Goal: Task Accomplishment & Management: Use online tool/utility

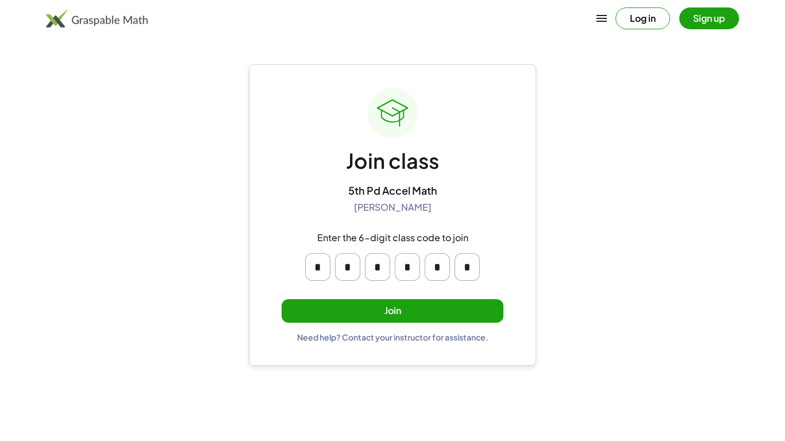
click at [394, 305] on button "Join" at bounding box center [393, 311] width 222 height 24
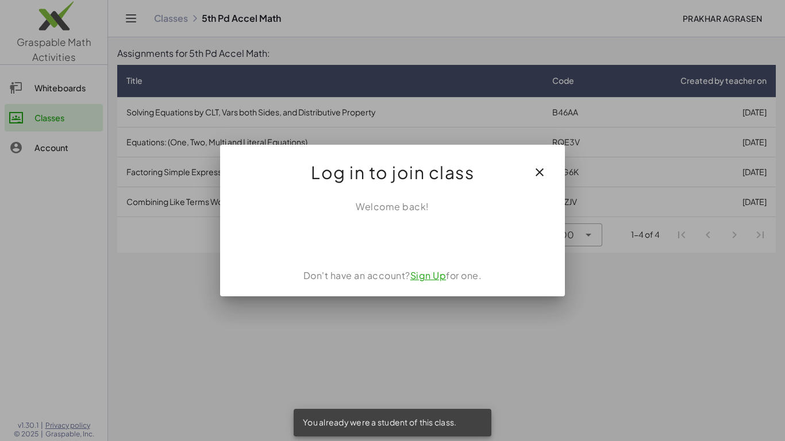
click at [528, 169] on button "button" at bounding box center [540, 173] width 28 height 28
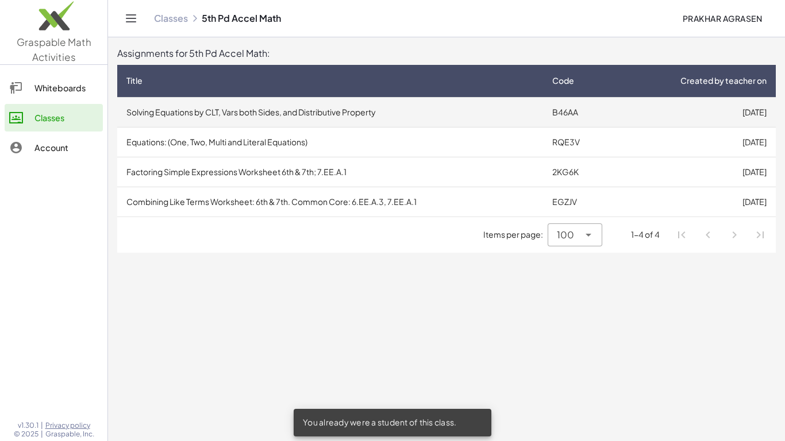
click at [564, 116] on td "B46AA" at bounding box center [579, 112] width 72 height 30
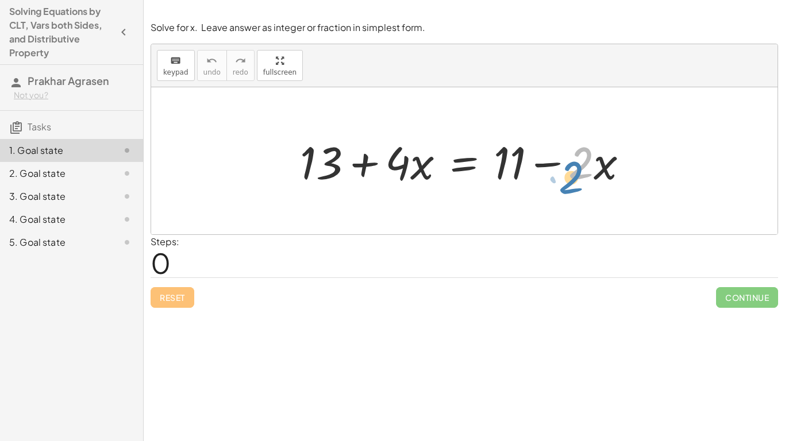
drag, startPoint x: 578, startPoint y: 164, endPoint x: 582, endPoint y: 169, distance: 6.6
click at [582, 169] on div at bounding box center [468, 161] width 349 height 59
click at [595, 172] on div at bounding box center [468, 161] width 349 height 59
drag, startPoint x: 555, startPoint y: 165, endPoint x: 562, endPoint y: 166, distance: 6.9
click at [562, 166] on div at bounding box center [468, 161] width 349 height 59
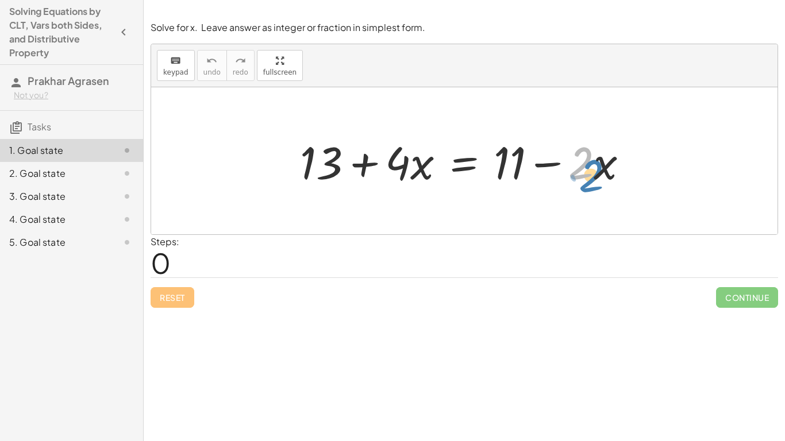
drag, startPoint x: 583, startPoint y: 169, endPoint x: 586, endPoint y: 176, distance: 8.2
click at [586, 176] on div at bounding box center [468, 161] width 349 height 59
drag, startPoint x: 406, startPoint y: 165, endPoint x: 418, endPoint y: 170, distance: 12.4
click at [418, 170] on div at bounding box center [468, 161] width 349 height 59
click at [414, 172] on div at bounding box center [468, 161] width 349 height 59
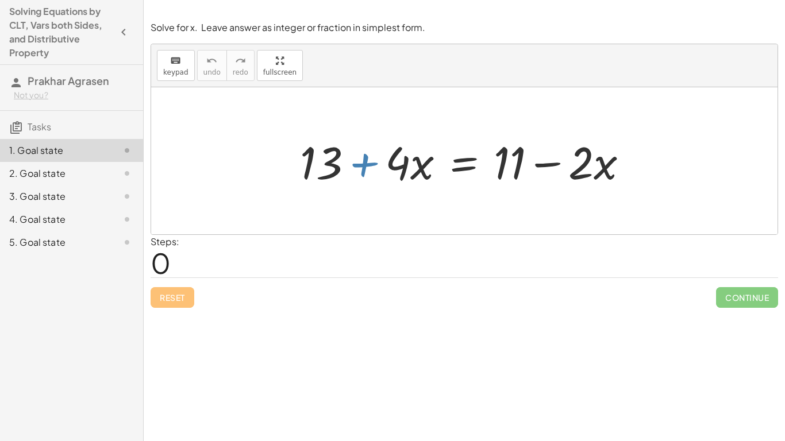
click at [373, 170] on div at bounding box center [468, 161] width 349 height 59
click at [401, 166] on div at bounding box center [468, 161] width 349 height 59
drag, startPoint x: 584, startPoint y: 164, endPoint x: 589, endPoint y: 160, distance: 6.2
click at [589, 160] on div at bounding box center [468, 161] width 349 height 59
click at [320, 159] on div at bounding box center [468, 161] width 349 height 59
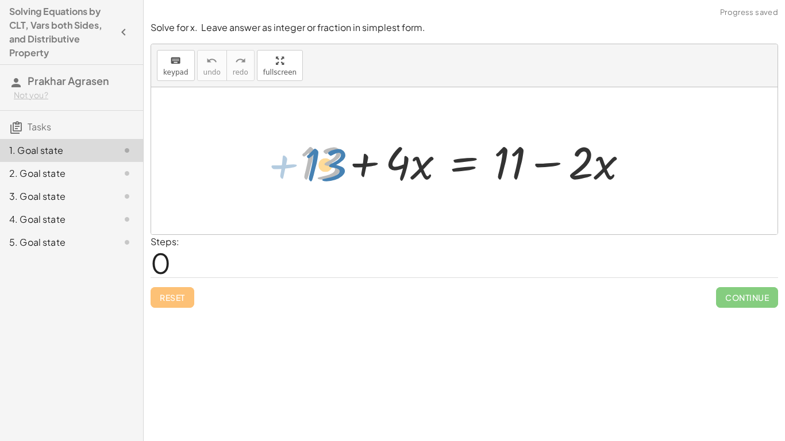
drag, startPoint x: 309, startPoint y: 165, endPoint x: 316, endPoint y: 167, distance: 7.3
click at [316, 167] on div at bounding box center [468, 161] width 349 height 59
click at [93, 242] on div "5. Goal state" at bounding box center [55, 243] width 93 height 14
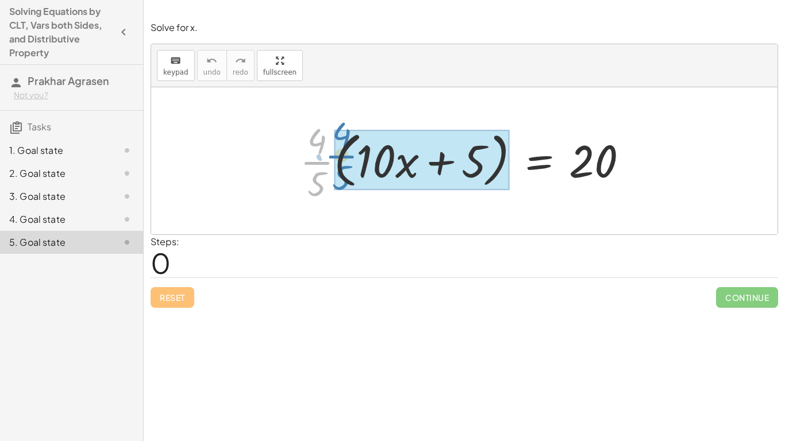
drag, startPoint x: 316, startPoint y: 173, endPoint x: 340, endPoint y: 167, distance: 25.0
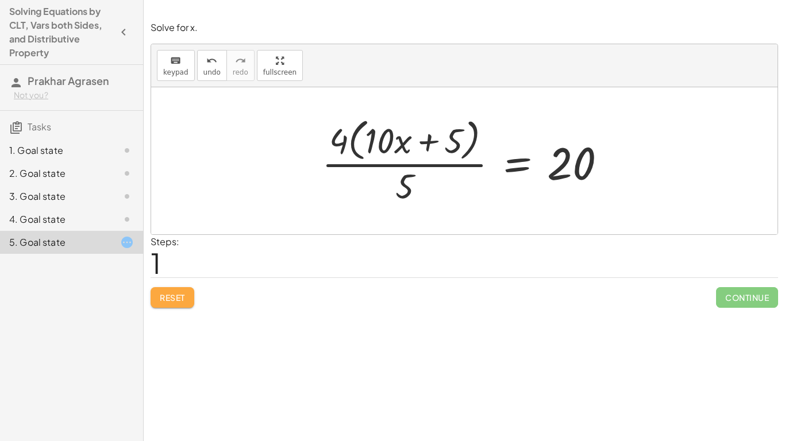
click at [172, 293] on span "Reset" at bounding box center [172, 298] width 25 height 10
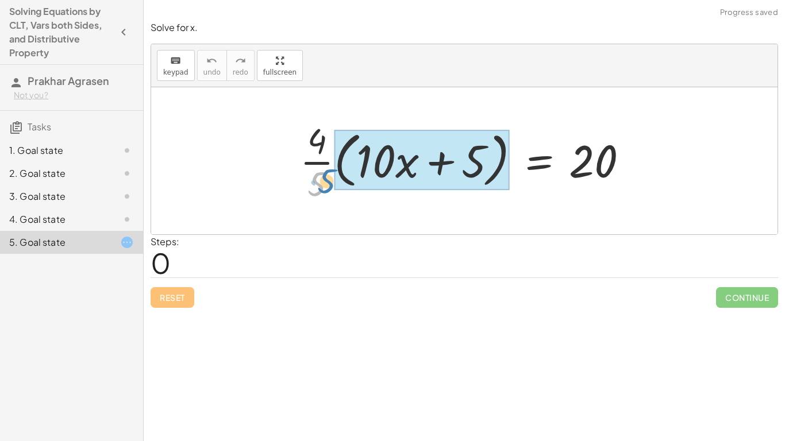
click at [322, 175] on div at bounding box center [468, 161] width 349 height 89
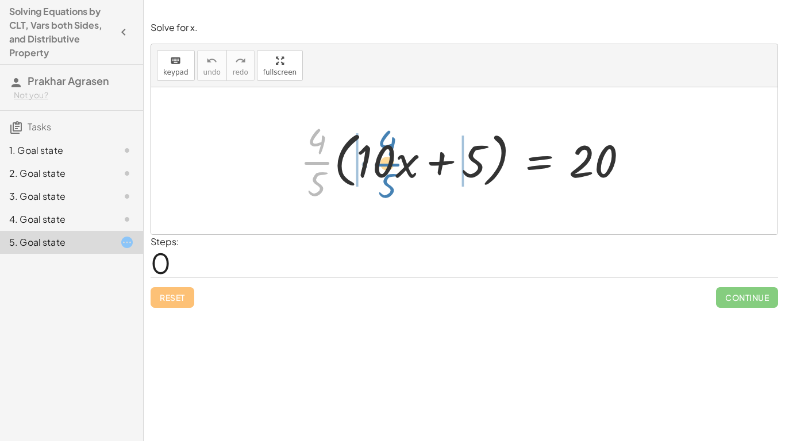
drag, startPoint x: 313, startPoint y: 152, endPoint x: 382, endPoint y: 154, distance: 69.0
click at [382, 154] on div at bounding box center [468, 161] width 349 height 89
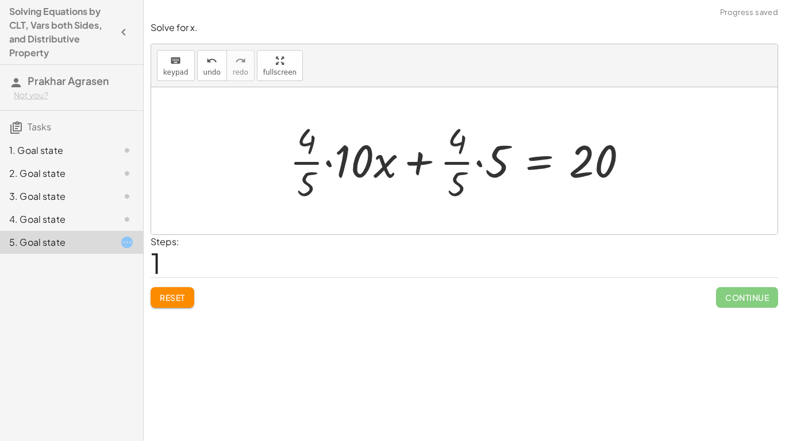
click at [364, 155] on div at bounding box center [463, 161] width 359 height 89
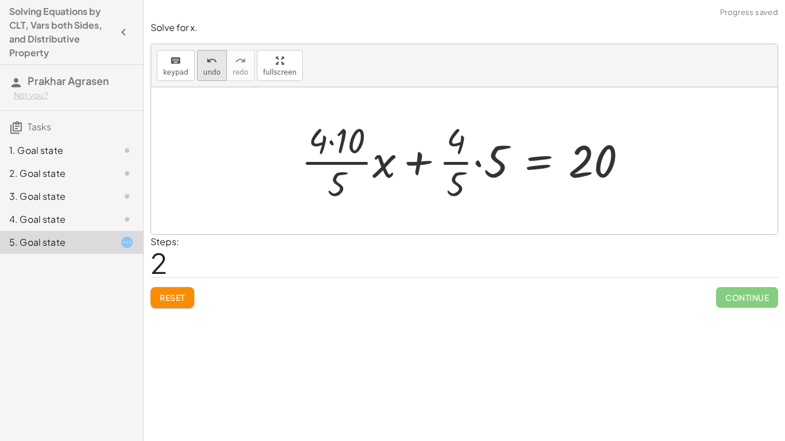
click at [210, 61] on icon "undo" at bounding box center [211, 61] width 11 height 14
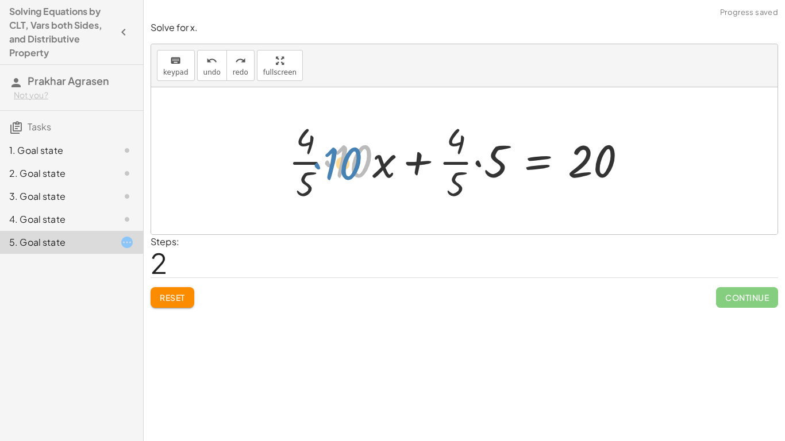
click at [353, 170] on div at bounding box center [462, 161] width 359 height 89
click at [175, 296] on span "Reset" at bounding box center [172, 298] width 25 height 10
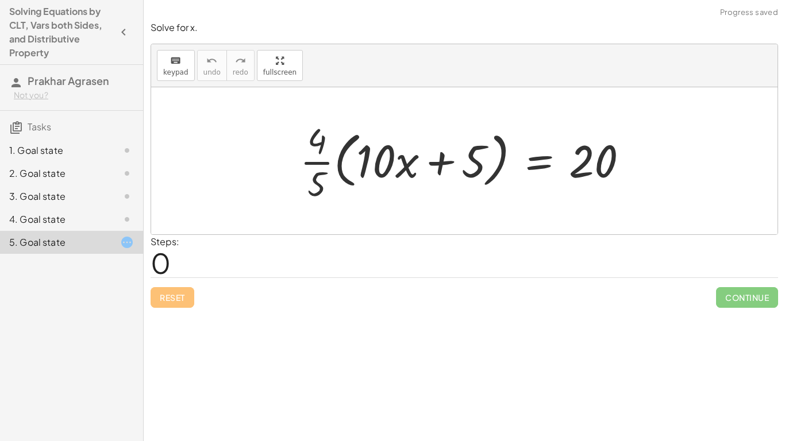
click at [72, 217] on div "4. Goal state" at bounding box center [55, 220] width 93 height 14
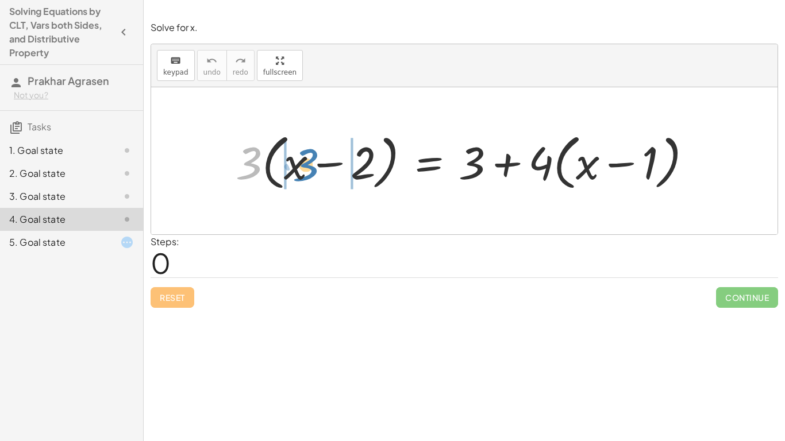
drag, startPoint x: 254, startPoint y: 166, endPoint x: 311, endPoint y: 168, distance: 56.9
click at [311, 168] on div at bounding box center [468, 161] width 477 height 66
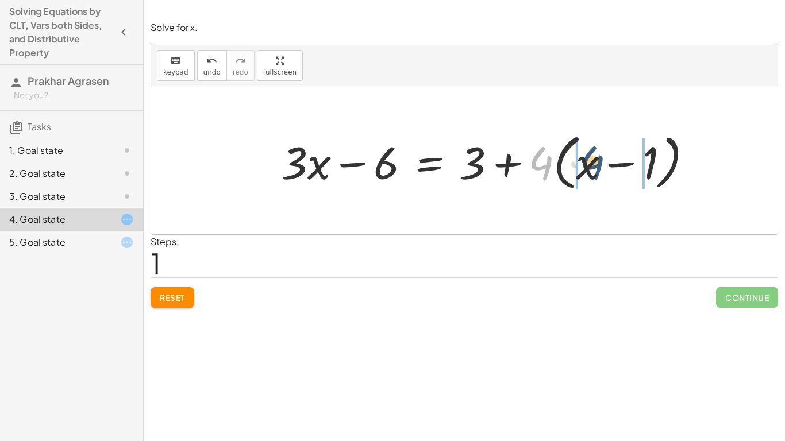
drag, startPoint x: 535, startPoint y: 172, endPoint x: 586, endPoint y: 170, distance: 51.8
click at [586, 170] on div at bounding box center [491, 161] width 432 height 66
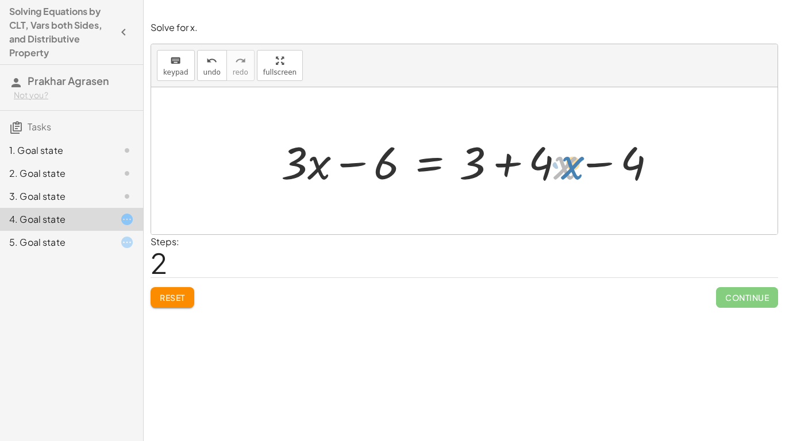
drag, startPoint x: 556, startPoint y: 174, endPoint x: 563, endPoint y: 174, distance: 6.3
click at [563, 174] on div at bounding box center [473, 161] width 396 height 59
drag, startPoint x: 633, startPoint y: 163, endPoint x: 492, endPoint y: 155, distance: 141.1
click at [492, 155] on div at bounding box center [473, 161] width 396 height 59
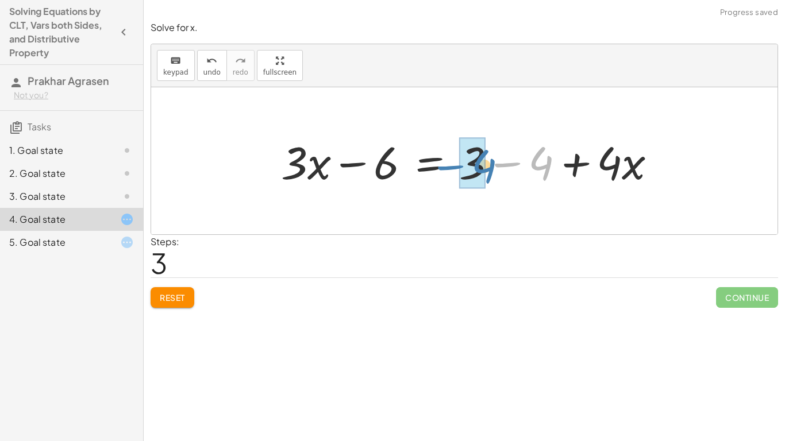
drag, startPoint x: 543, startPoint y: 163, endPoint x: 482, endPoint y: 164, distance: 60.9
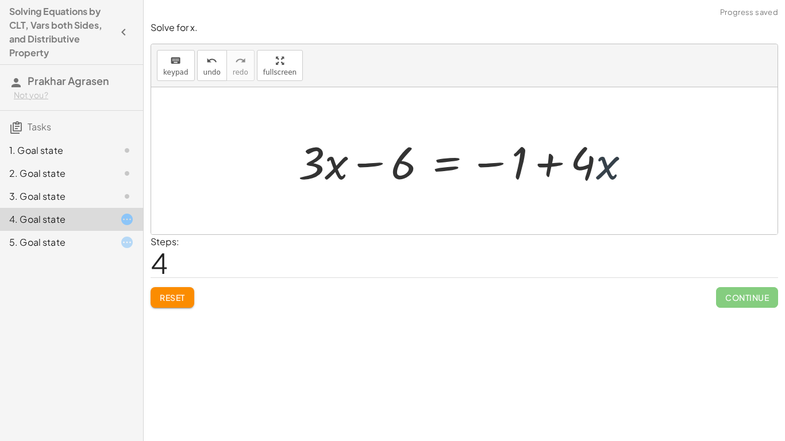
click at [605, 166] on div at bounding box center [469, 161] width 353 height 59
drag, startPoint x: 591, startPoint y: 163, endPoint x: 612, endPoint y: 164, distance: 21.3
click at [612, 164] on div at bounding box center [469, 161] width 353 height 59
drag, startPoint x: 400, startPoint y: 166, endPoint x: 524, endPoint y: 168, distance: 123.6
click at [524, 168] on div at bounding box center [469, 161] width 353 height 59
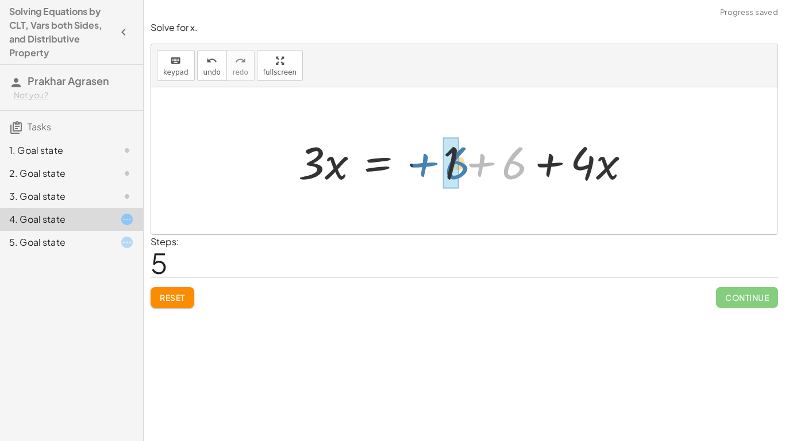
drag, startPoint x: 523, startPoint y: 172, endPoint x: 464, endPoint y: 171, distance: 59.2
click at [464, 171] on div at bounding box center [469, 161] width 353 height 59
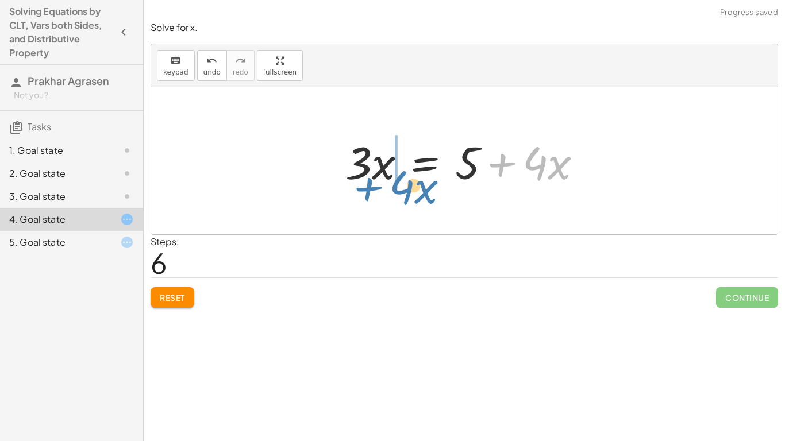
drag, startPoint x: 520, startPoint y: 171, endPoint x: 386, endPoint y: 195, distance: 136.0
click at [386, 195] on div "· 3 · ( + x − 2 ) = + 3 + · 4 · ( + x − 1 ) + · 3 · x − · 3 · 2 = + 3 + · 4 · (…" at bounding box center [464, 160] width 626 height 147
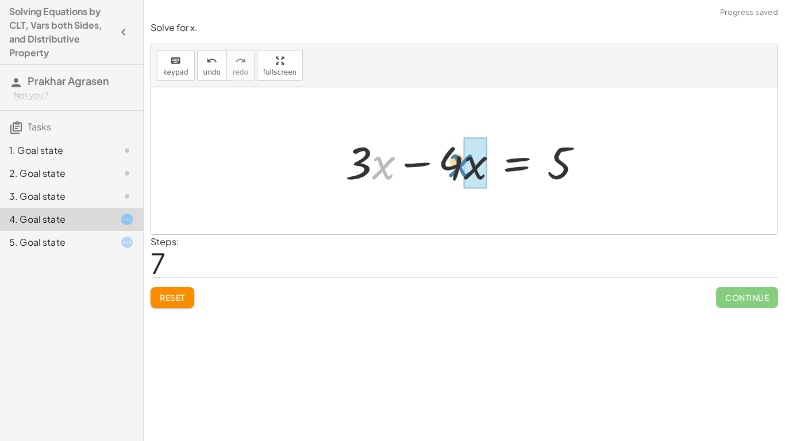
drag, startPoint x: 378, startPoint y: 171, endPoint x: 460, endPoint y: 169, distance: 81.6
click at [460, 169] on div at bounding box center [468, 161] width 257 height 59
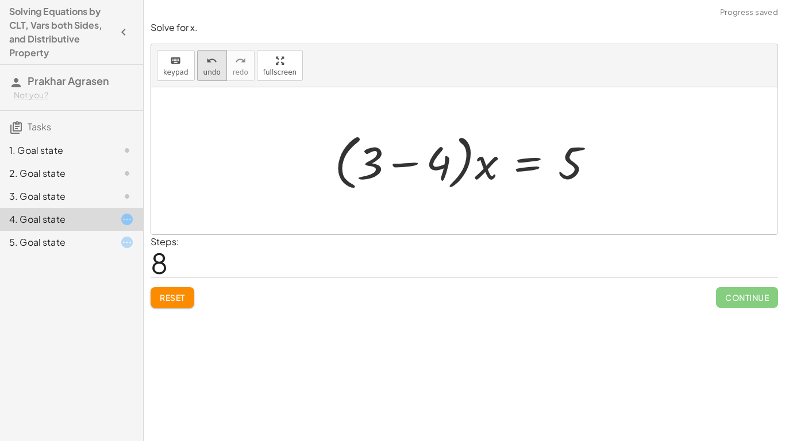
click at [211, 71] on span "undo" at bounding box center [211, 72] width 17 height 8
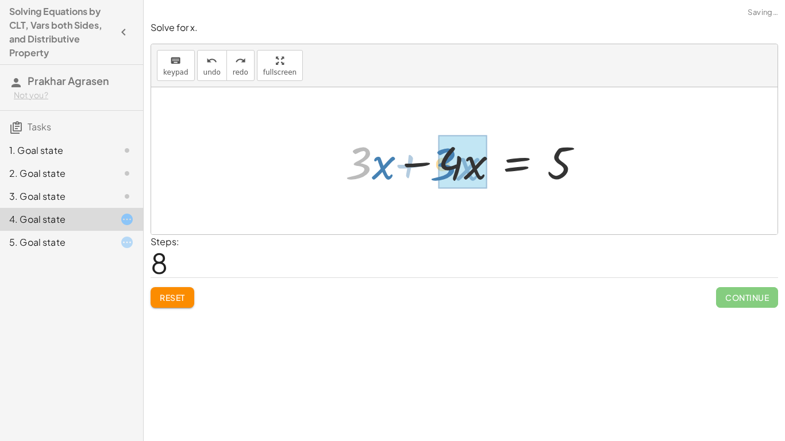
drag, startPoint x: 361, startPoint y: 177, endPoint x: 445, endPoint y: 178, distance: 84.5
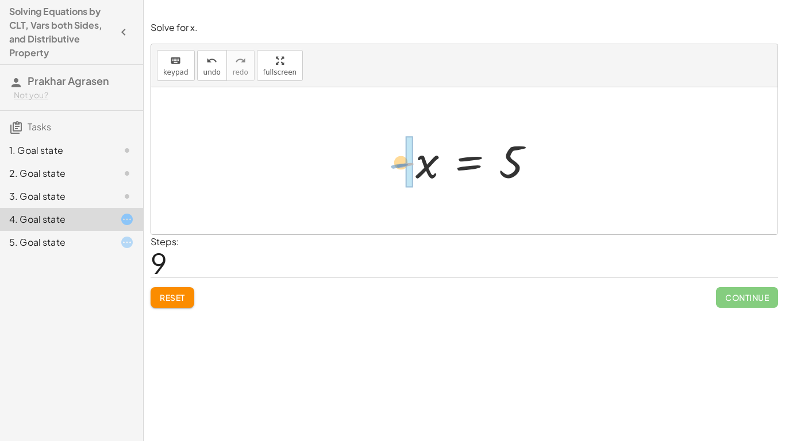
drag, startPoint x: 402, startPoint y: 165, endPoint x: 395, endPoint y: 166, distance: 7.5
click at [395, 166] on div at bounding box center [469, 161] width 161 height 57
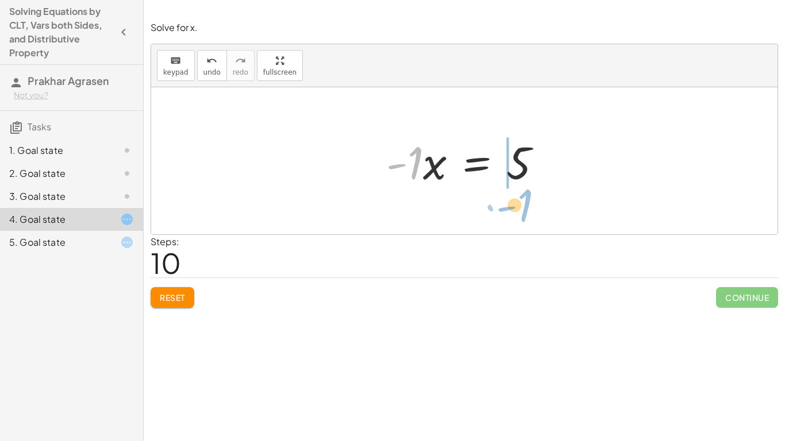
drag, startPoint x: 416, startPoint y: 168, endPoint x: 526, endPoint y: 212, distance: 118.2
click at [526, 212] on div "· 3 · ( + x − 2 ) = + 3 + · 4 · ( + x − 1 ) + · 3 · x − · 3 · 2 = + 3 + · 4 · (…" at bounding box center [464, 160] width 626 height 147
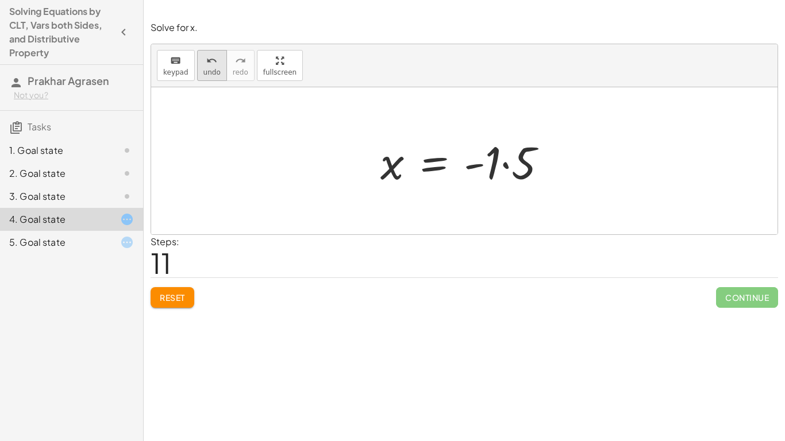
click at [213, 67] on button "undo undo" at bounding box center [212, 65] width 30 height 31
click at [433, 170] on div at bounding box center [468, 161] width 176 height 59
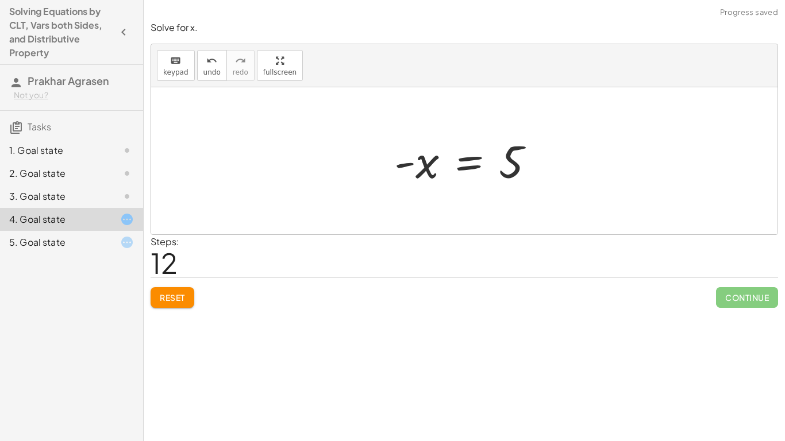
click at [421, 167] on div at bounding box center [469, 161] width 161 height 57
click at [410, 166] on div at bounding box center [469, 161] width 161 height 57
drag, startPoint x: 410, startPoint y: 166, endPoint x: 406, endPoint y: 182, distance: 16.7
click at [406, 182] on div at bounding box center [469, 161] width 161 height 57
drag, startPoint x: 402, startPoint y: 164, endPoint x: 421, endPoint y: 164, distance: 19.0
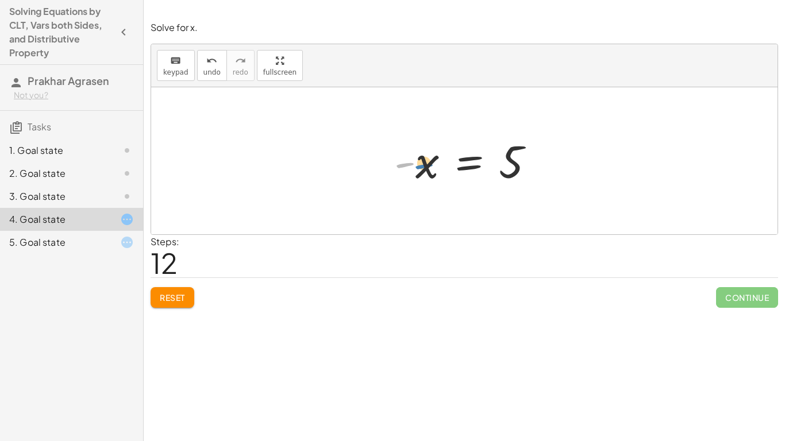
click at [421, 164] on div at bounding box center [469, 161] width 161 height 57
click at [220, 74] on button "undo undo" at bounding box center [212, 65] width 30 height 31
drag, startPoint x: 416, startPoint y: 163, endPoint x: 556, endPoint y: 182, distance: 142.2
click at [556, 182] on div at bounding box center [468, 161] width 176 height 59
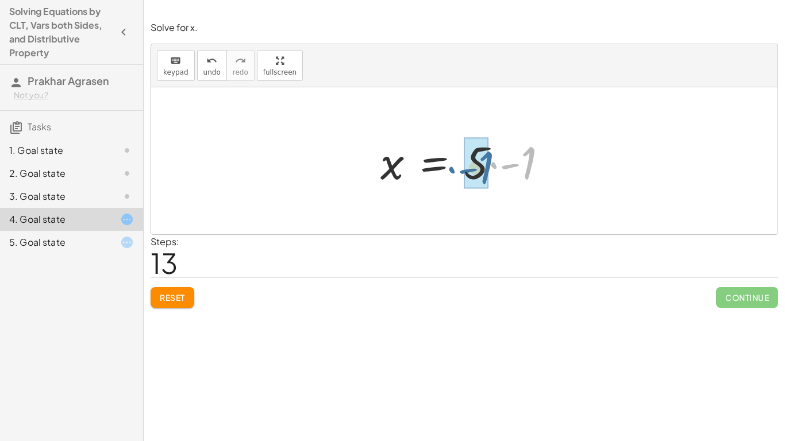
drag, startPoint x: 521, startPoint y: 171, endPoint x: 478, endPoint y: 176, distance: 43.4
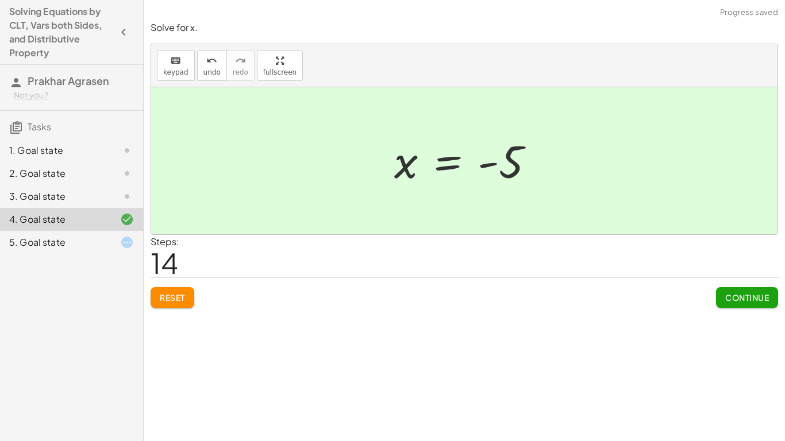
click at [117, 202] on div at bounding box center [118, 197] width 32 height 14
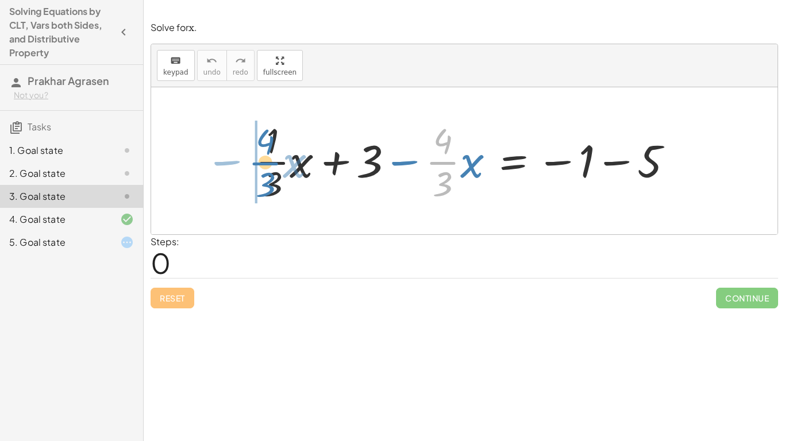
drag, startPoint x: 449, startPoint y: 160, endPoint x: 272, endPoint y: 161, distance: 177.6
click at [272, 161] on div at bounding box center [468, 161] width 439 height 89
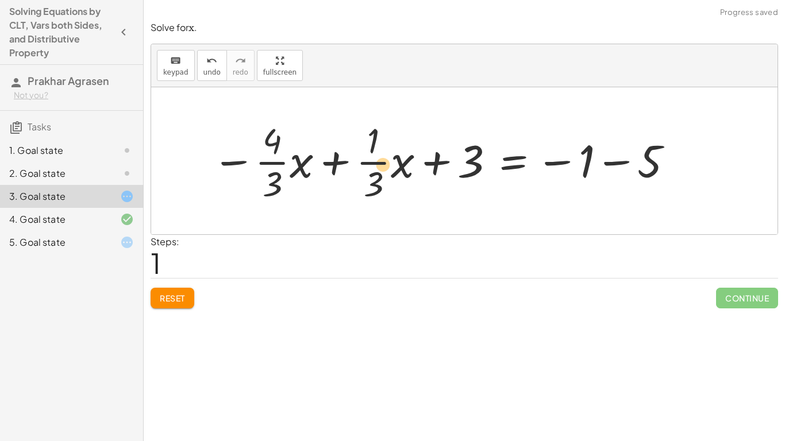
drag, startPoint x: 272, startPoint y: 161, endPoint x: 380, endPoint y: 162, distance: 108.6
click at [380, 162] on div at bounding box center [443, 161] width 474 height 89
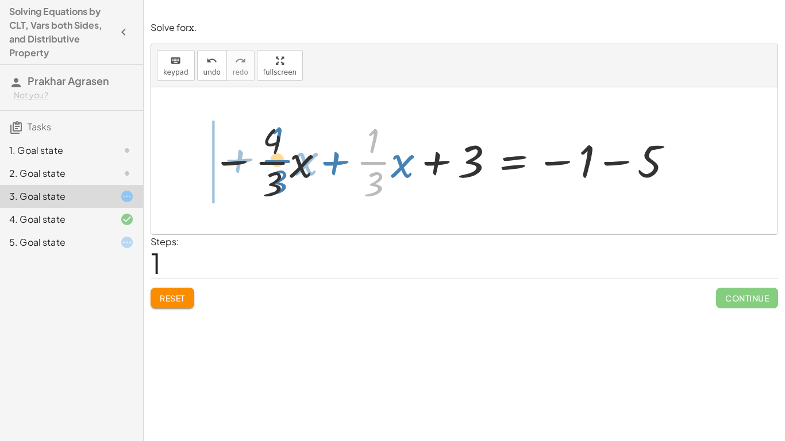
drag, startPoint x: 380, startPoint y: 162, endPoint x: 285, endPoint y: 160, distance: 96.0
click at [285, 160] on div at bounding box center [443, 161] width 474 height 89
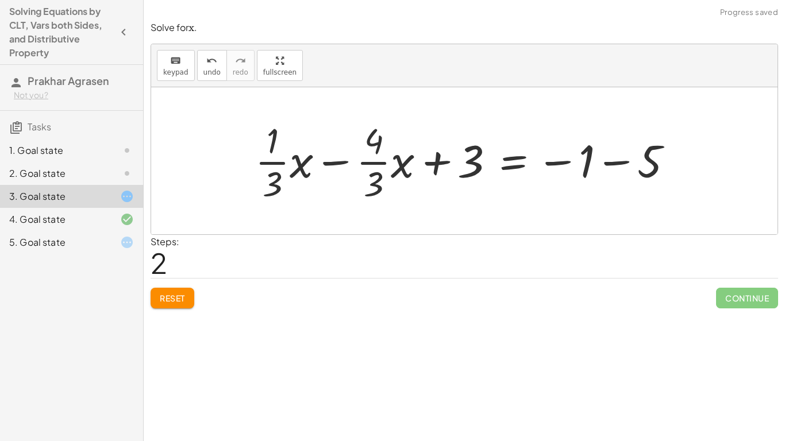
click at [333, 161] on div at bounding box center [468, 161] width 439 height 89
click at [334, 163] on div at bounding box center [468, 161] width 439 height 89
drag, startPoint x: 378, startPoint y: 162, endPoint x: 385, endPoint y: 159, distance: 8.2
click at [385, 159] on div at bounding box center [468, 161] width 439 height 89
drag, startPoint x: 470, startPoint y: 159, endPoint x: 612, endPoint y: 170, distance: 143.0
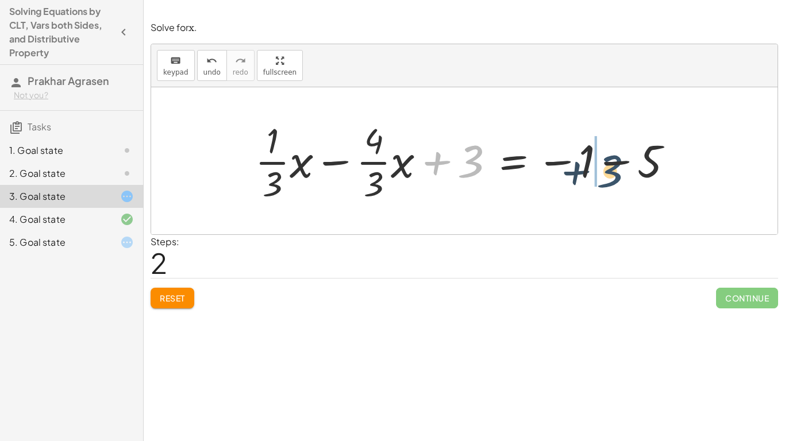
click at [612, 170] on div at bounding box center [468, 161] width 439 height 89
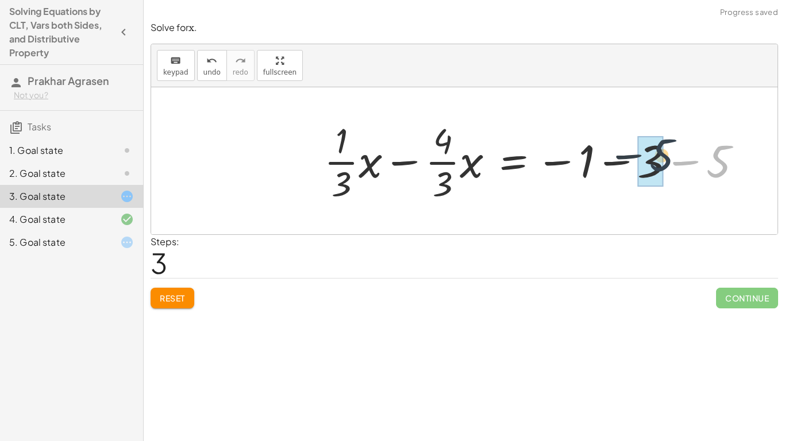
drag, startPoint x: 715, startPoint y: 170, endPoint x: 647, endPoint y: 167, distance: 67.9
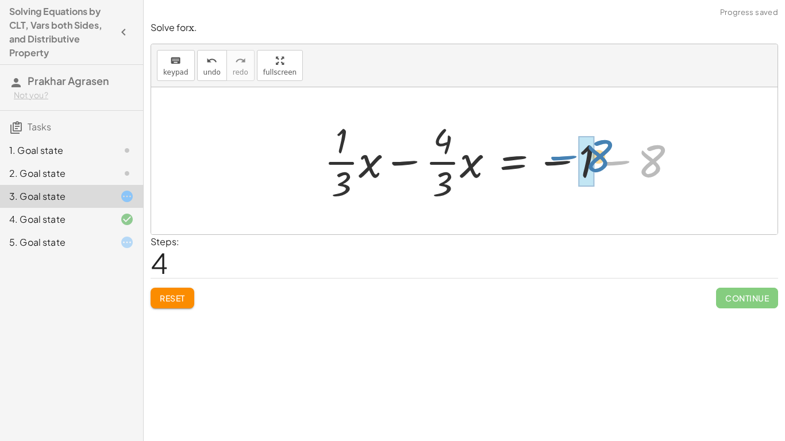
drag, startPoint x: 647, startPoint y: 166, endPoint x: 586, endPoint y: 162, distance: 61.1
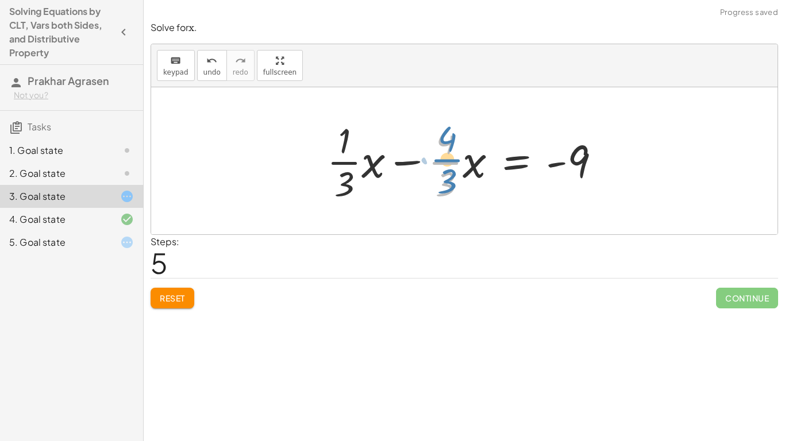
click at [450, 161] on div at bounding box center [468, 161] width 294 height 89
click at [344, 177] on div at bounding box center [468, 161] width 294 height 89
click at [343, 148] on div at bounding box center [468, 161] width 294 height 89
click at [341, 149] on div at bounding box center [468, 161] width 294 height 89
click at [447, 152] on div at bounding box center [468, 161] width 294 height 89
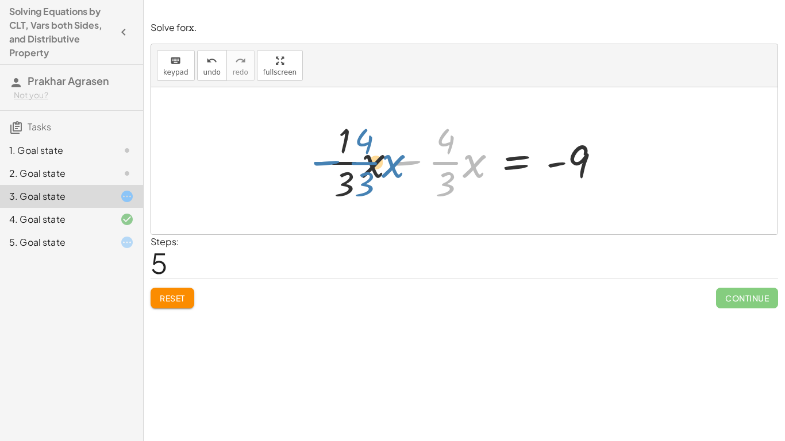
drag, startPoint x: 410, startPoint y: 163, endPoint x: 331, endPoint y: 166, distance: 79.4
click at [331, 166] on div at bounding box center [468, 161] width 294 height 89
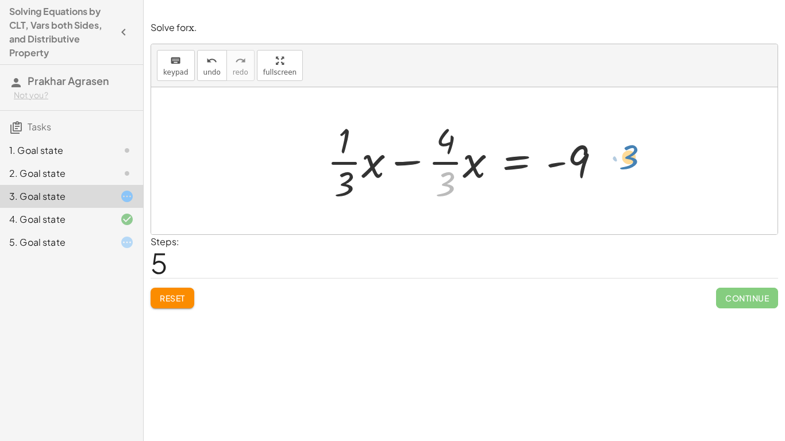
drag, startPoint x: 449, startPoint y: 183, endPoint x: 631, endPoint y: 156, distance: 183.6
drag, startPoint x: 446, startPoint y: 182, endPoint x: 570, endPoint y: 178, distance: 123.7
click at [570, 178] on div at bounding box center [468, 161] width 294 height 89
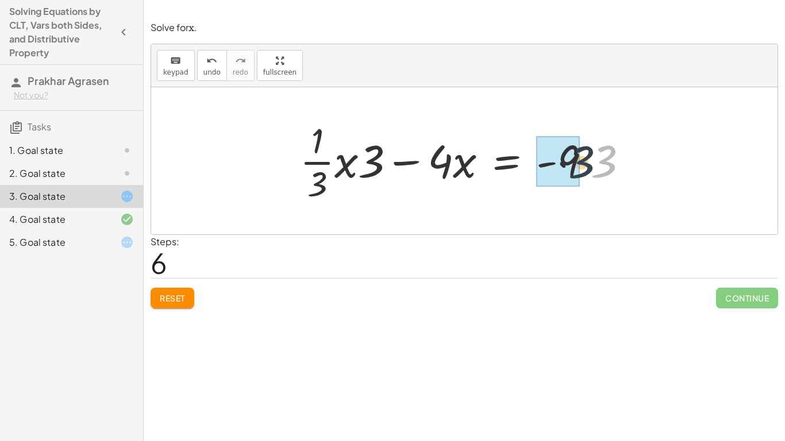
drag, startPoint x: 598, startPoint y: 171, endPoint x: 563, endPoint y: 172, distance: 35.1
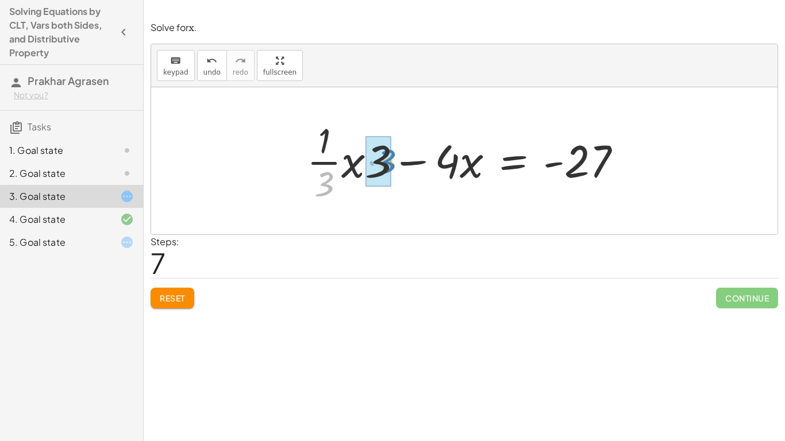
drag, startPoint x: 329, startPoint y: 184, endPoint x: 391, endPoint y: 163, distance: 65.4
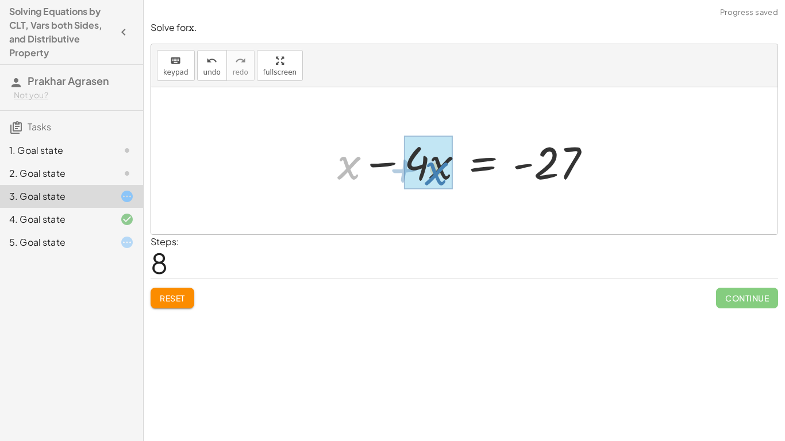
drag, startPoint x: 348, startPoint y: 170, endPoint x: 436, endPoint y: 175, distance: 88.1
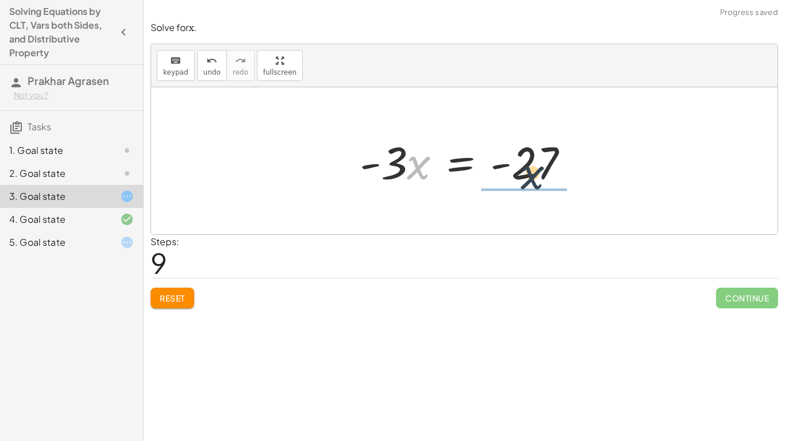
drag, startPoint x: 411, startPoint y: 169, endPoint x: 542, endPoint y: 178, distance: 131.4
click at [542, 178] on div at bounding box center [469, 161] width 230 height 59
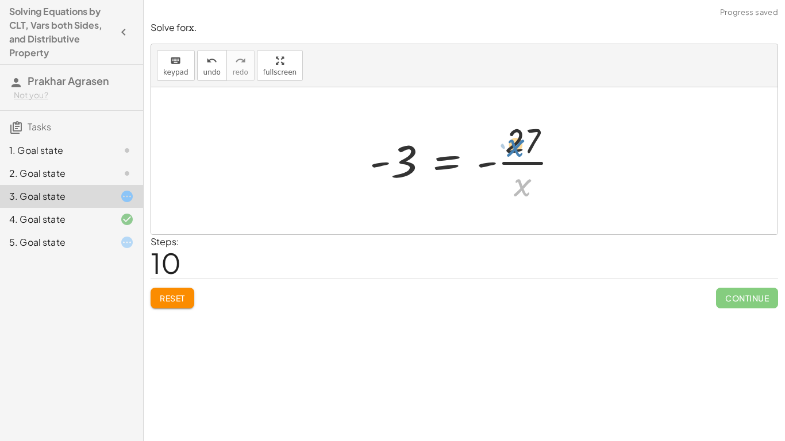
drag, startPoint x: 520, startPoint y: 188, endPoint x: 513, endPoint y: 148, distance: 40.2
click at [513, 148] on div at bounding box center [469, 161] width 210 height 89
drag, startPoint x: 521, startPoint y: 143, endPoint x: 516, endPoint y: 136, distance: 8.6
click at [516, 136] on div at bounding box center [469, 161] width 210 height 89
click at [213, 68] on span "undo" at bounding box center [211, 72] width 17 height 8
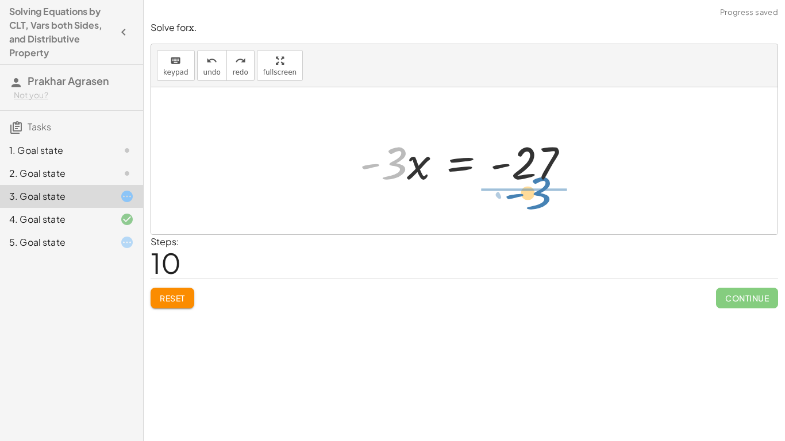
drag, startPoint x: 387, startPoint y: 163, endPoint x: 552, endPoint y: 194, distance: 167.9
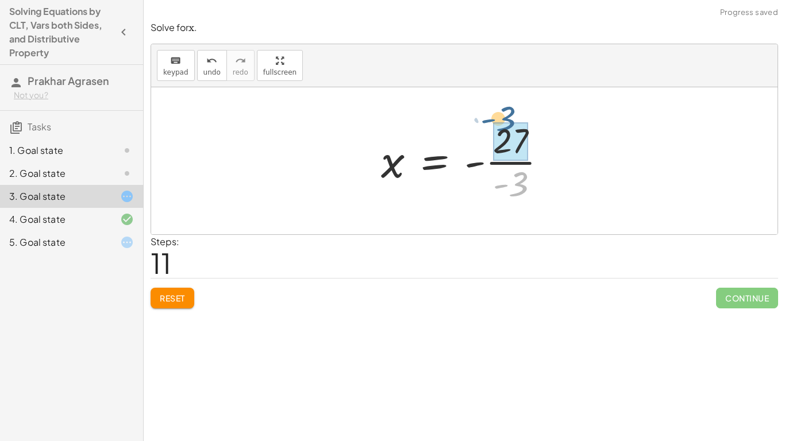
drag, startPoint x: 524, startPoint y: 182, endPoint x: 515, endPoint y: 126, distance: 55.8
click at [482, 163] on div at bounding box center [468, 161] width 179 height 57
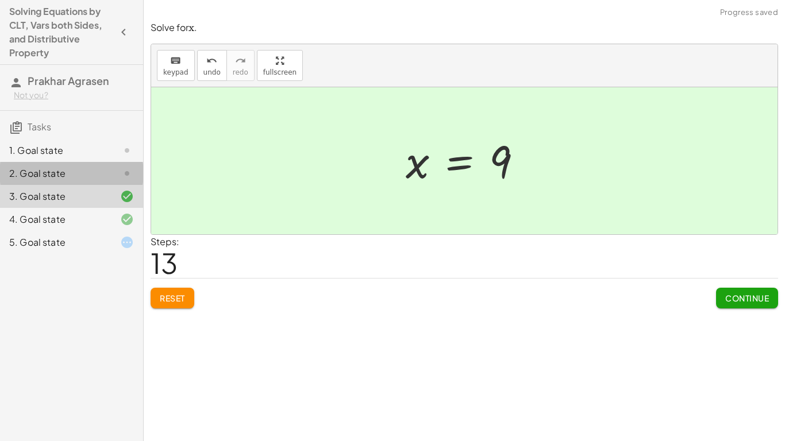
click at [56, 180] on div "2. Goal state" at bounding box center [55, 174] width 93 height 14
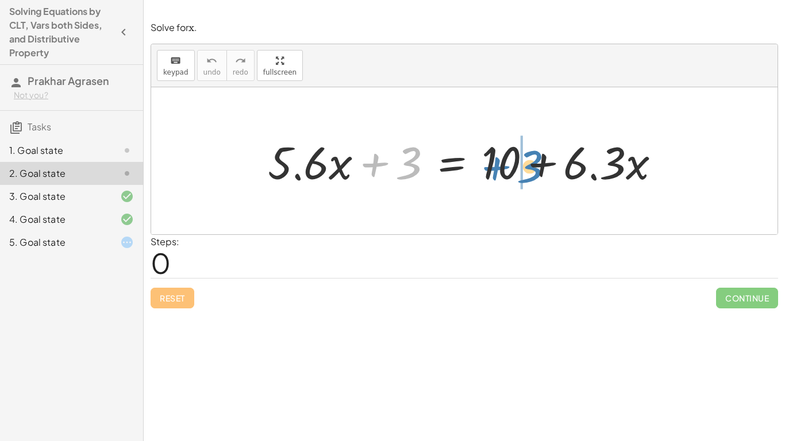
drag, startPoint x: 408, startPoint y: 168, endPoint x: 529, endPoint y: 171, distance: 121.3
click at [529, 171] on div at bounding box center [468, 161] width 413 height 59
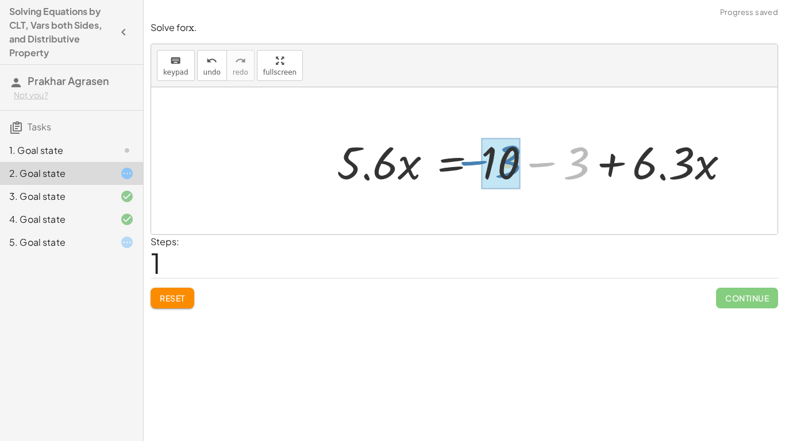
drag, startPoint x: 563, startPoint y: 174, endPoint x: 494, endPoint y: 172, distance: 69.0
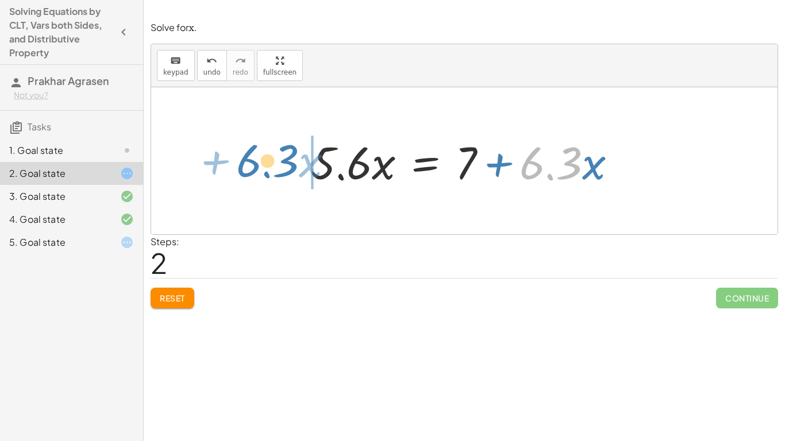
drag, startPoint x: 579, startPoint y: 172, endPoint x: 296, endPoint y: 170, distance: 283.4
click at [296, 170] on div "+ · 5.6 · x + 3 = + 10 + · 6.3 · x · 5.6 · x = + 10 − 3 + · 6.3 · x · 6.3 + · x…" at bounding box center [464, 161] width 341 height 65
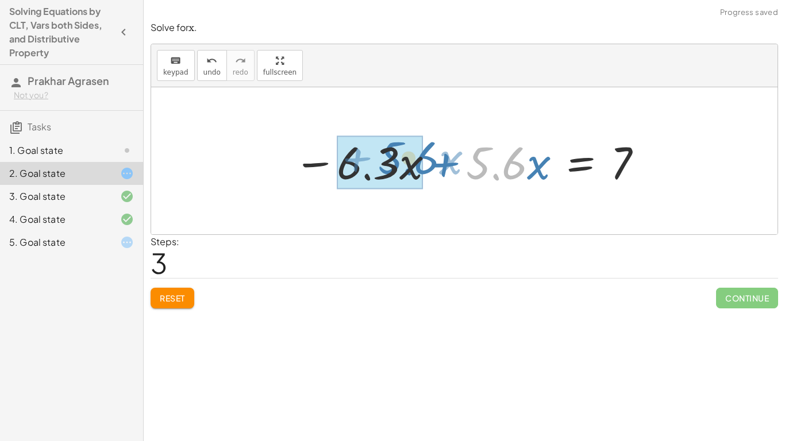
drag, startPoint x: 478, startPoint y: 172, endPoint x: 389, endPoint y: 167, distance: 88.7
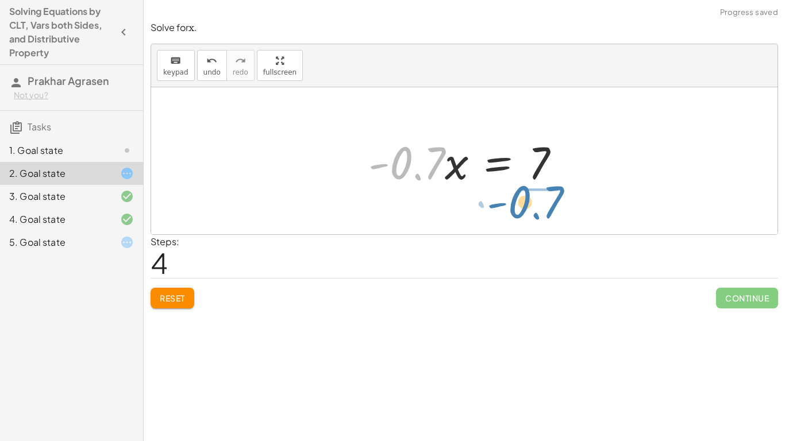
drag, startPoint x: 425, startPoint y: 170, endPoint x: 544, endPoint y: 209, distance: 125.8
click at [544, 209] on div "+ · 5.6 · x + 3 = + 10 + · 6.3 · x · 5.6 · x = + 10 − 3 + · 6.3 · x · 5.6 · x =…" at bounding box center [464, 160] width 626 height 147
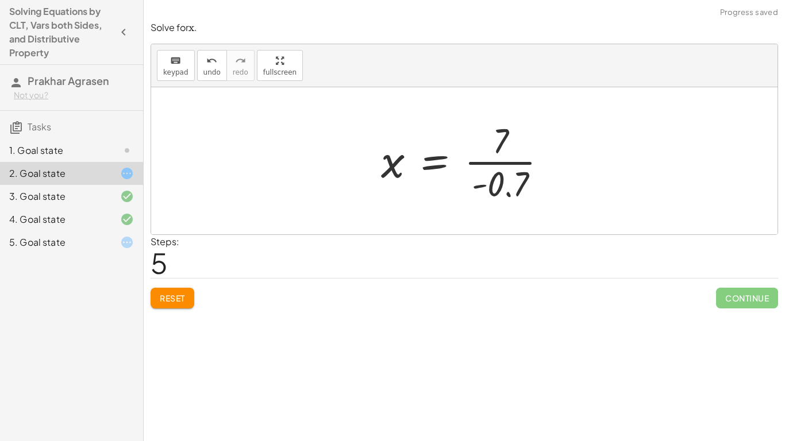
click at [570, 184] on div at bounding box center [464, 160] width 626 height 147
drag, startPoint x: 537, startPoint y: 183, endPoint x: 522, endPoint y: 136, distance: 49.4
click at [522, 136] on div at bounding box center [468, 161] width 187 height 89
drag, startPoint x: 495, startPoint y: 151, endPoint x: 494, endPoint y: 182, distance: 30.5
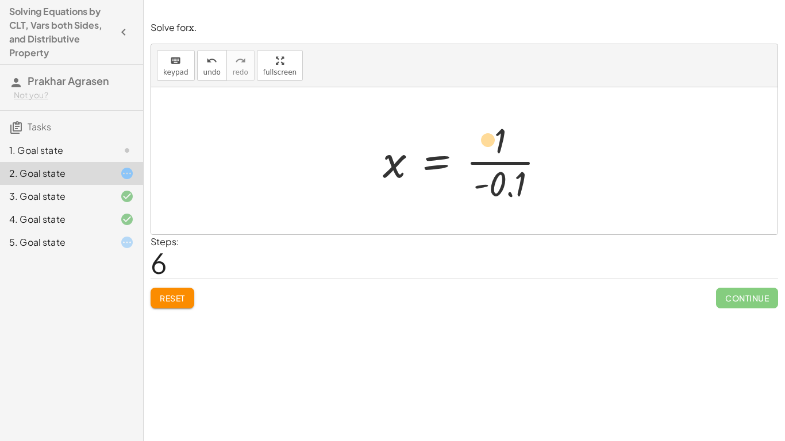
drag, startPoint x: 511, startPoint y: 186, endPoint x: 499, endPoint y: 147, distance: 40.7
click at [499, 147] on div at bounding box center [468, 161] width 183 height 89
click at [205, 45] on div "keyboard keypad undo undo redo redo fullscreen" at bounding box center [464, 65] width 626 height 43
click at [212, 57] on icon "undo" at bounding box center [211, 61] width 11 height 14
drag, startPoint x: 503, startPoint y: 186, endPoint x: 501, endPoint y: 149, distance: 36.9
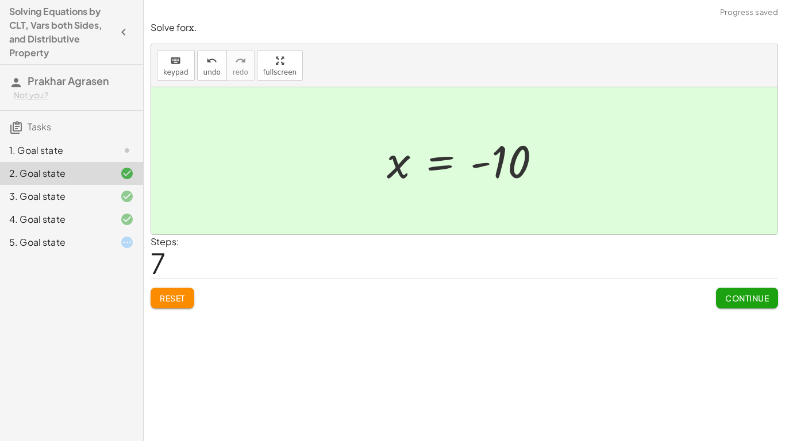
click at [79, 153] on div "1. Goal state" at bounding box center [55, 151] width 93 height 14
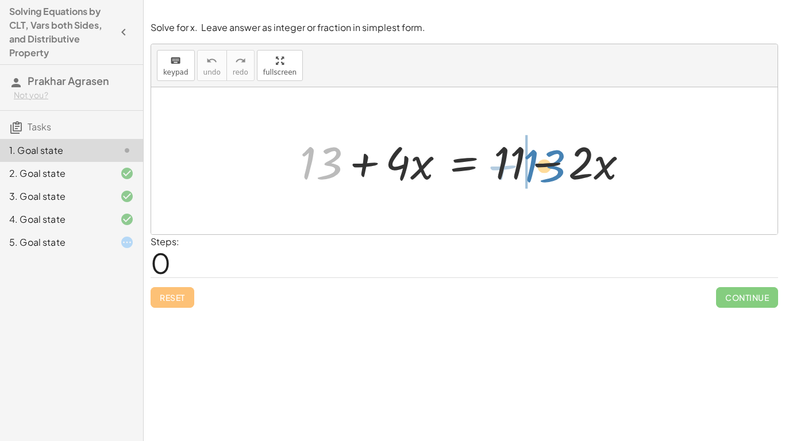
drag, startPoint x: 342, startPoint y: 171, endPoint x: 565, endPoint y: 174, distance: 223.0
click at [565, 174] on div at bounding box center [468, 161] width 349 height 59
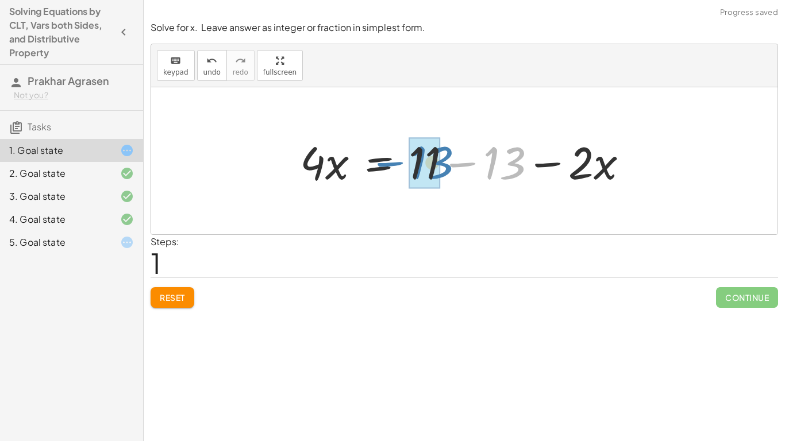
drag, startPoint x: 522, startPoint y: 172, endPoint x: 449, endPoint y: 171, distance: 73.0
click at [449, 171] on div at bounding box center [468, 161] width 349 height 59
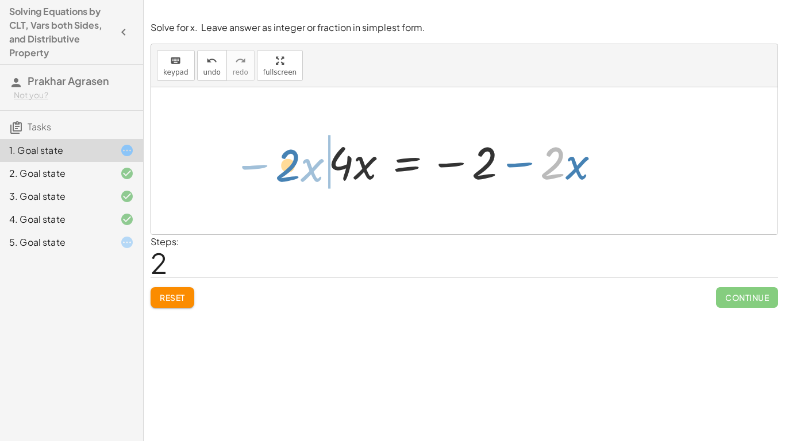
drag, startPoint x: 551, startPoint y: 168, endPoint x: 285, endPoint y: 170, distance: 266.1
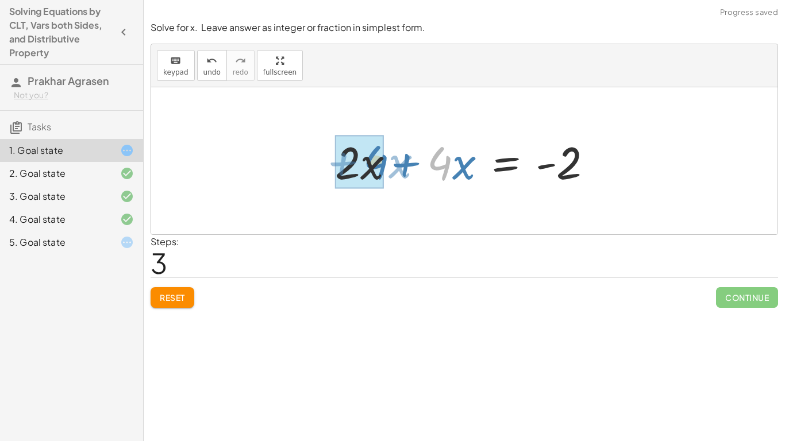
drag, startPoint x: 449, startPoint y: 164, endPoint x: 386, endPoint y: 163, distance: 63.8
click at [386, 163] on div at bounding box center [468, 161] width 278 height 59
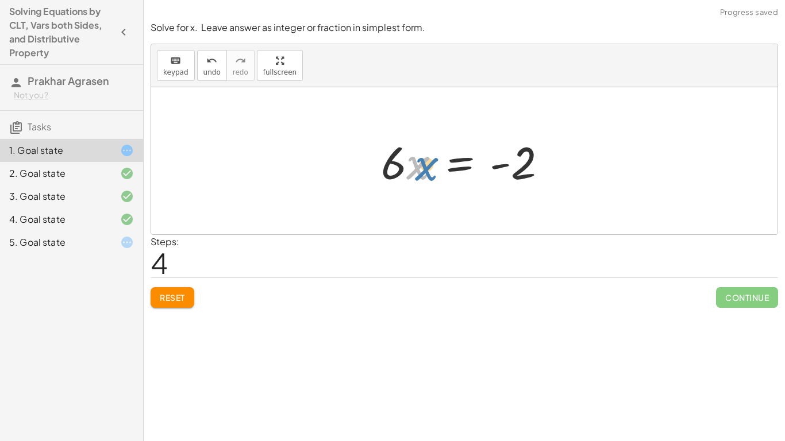
drag, startPoint x: 410, startPoint y: 176, endPoint x: 417, endPoint y: 178, distance: 7.7
click at [417, 178] on div at bounding box center [468, 161] width 187 height 59
drag, startPoint x: 394, startPoint y: 170, endPoint x: 514, endPoint y: 210, distance: 126.7
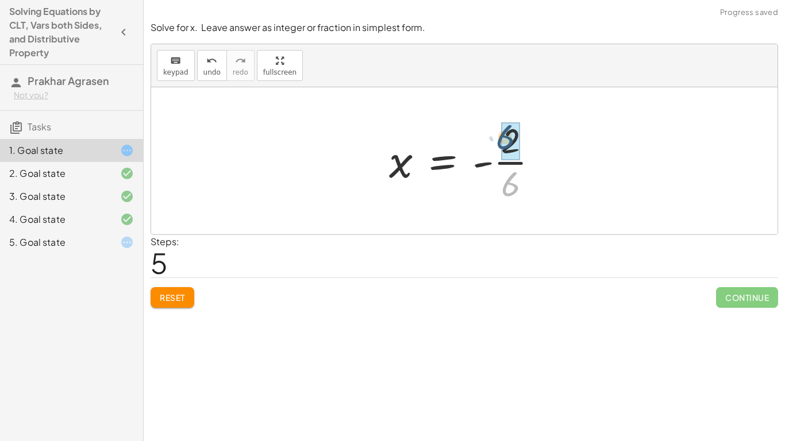
drag, startPoint x: 512, startPoint y: 180, endPoint x: 507, endPoint y: 133, distance: 47.4
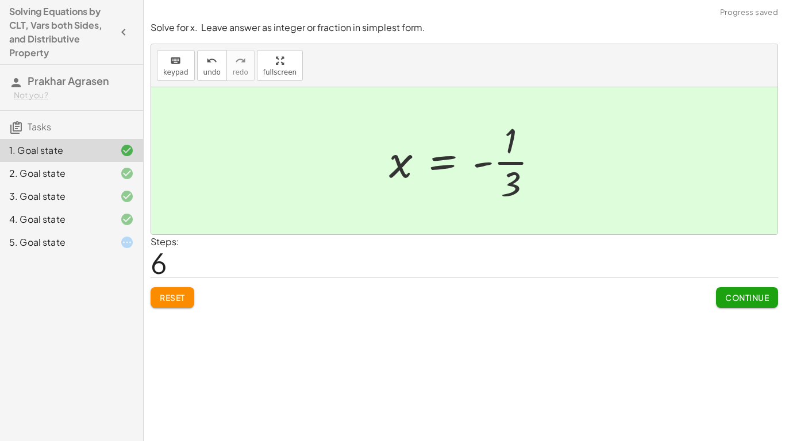
click at [92, 243] on div "5. Goal state" at bounding box center [55, 243] width 93 height 14
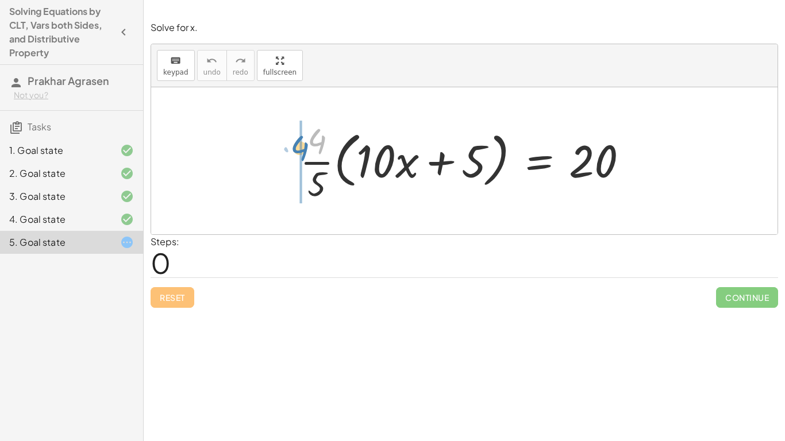
drag, startPoint x: 320, startPoint y: 149, endPoint x: 301, endPoint y: 156, distance: 19.6
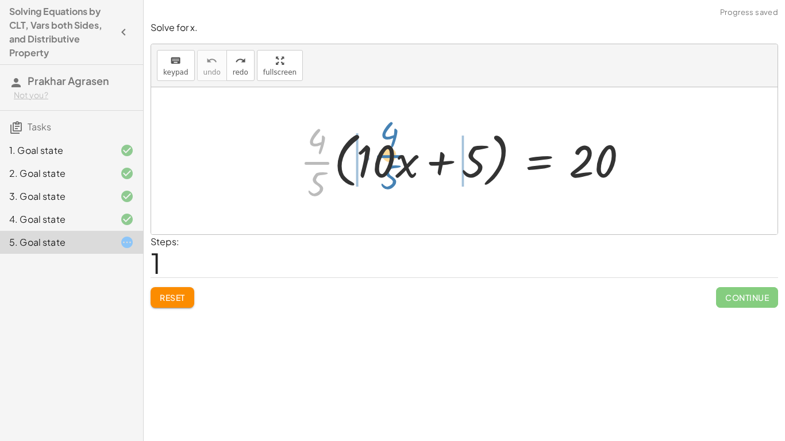
drag, startPoint x: 312, startPoint y: 166, endPoint x: 385, endPoint y: 159, distance: 73.9
click at [385, 159] on div at bounding box center [468, 161] width 349 height 89
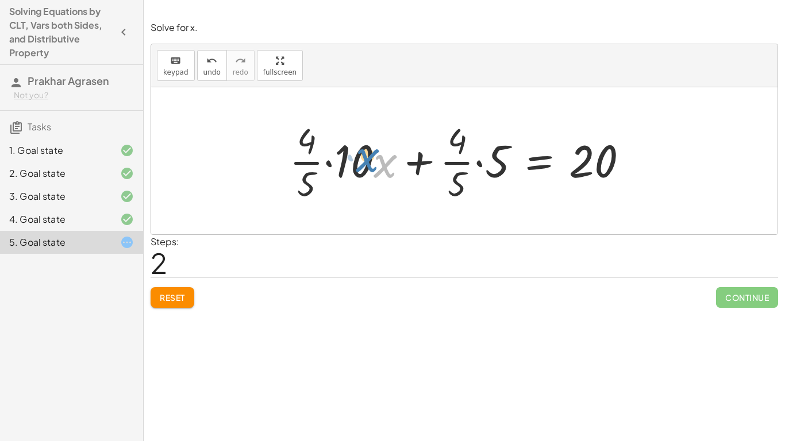
drag, startPoint x: 374, startPoint y: 159, endPoint x: 366, endPoint y: 153, distance: 9.9
click at [366, 153] on div at bounding box center [463, 161] width 359 height 89
click at [344, 162] on div at bounding box center [463, 161] width 359 height 89
drag, startPoint x: 483, startPoint y: 166, endPoint x: 451, endPoint y: 153, distance: 34.6
click at [451, 153] on div at bounding box center [463, 161] width 359 height 89
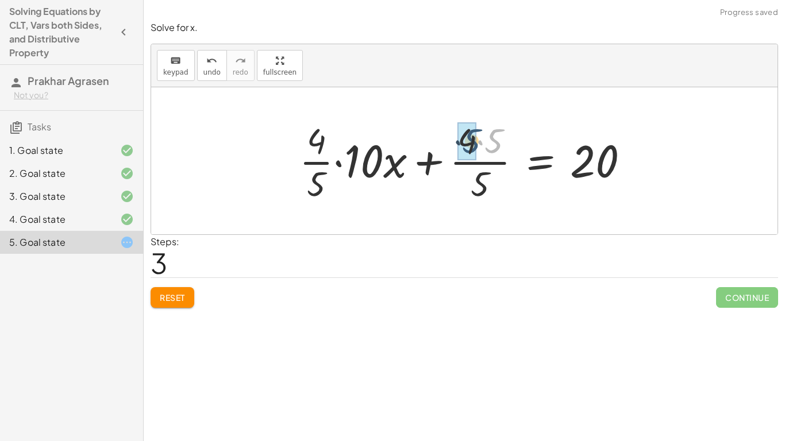
drag, startPoint x: 485, startPoint y: 143, endPoint x: 462, endPoint y: 143, distance: 23.0
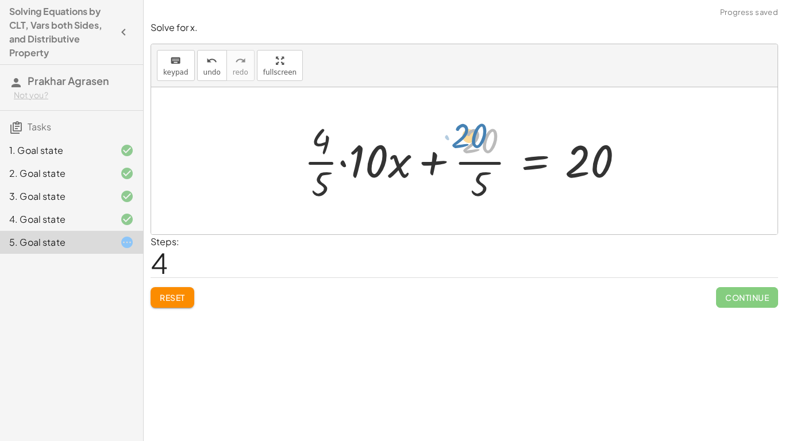
click at [485, 145] on div at bounding box center [468, 161] width 341 height 89
drag, startPoint x: 485, startPoint y: 183, endPoint x: 474, endPoint y: 125, distance: 59.1
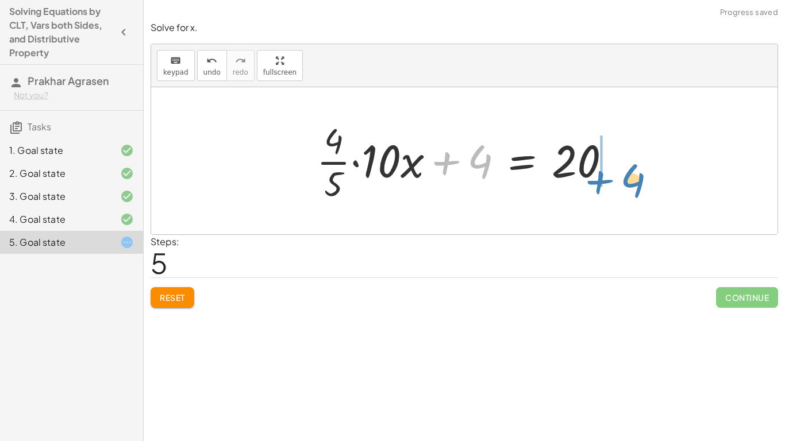
drag, startPoint x: 487, startPoint y: 155, endPoint x: 641, endPoint y: 174, distance: 154.6
click at [641, 174] on div "· · 4 · 5 · ( + · 10 · x + 5 ) = 20 + · · 4 · 5 · 10 · x + · · 4 · 5 · 5 = 20 +…" at bounding box center [464, 160] width 626 height 147
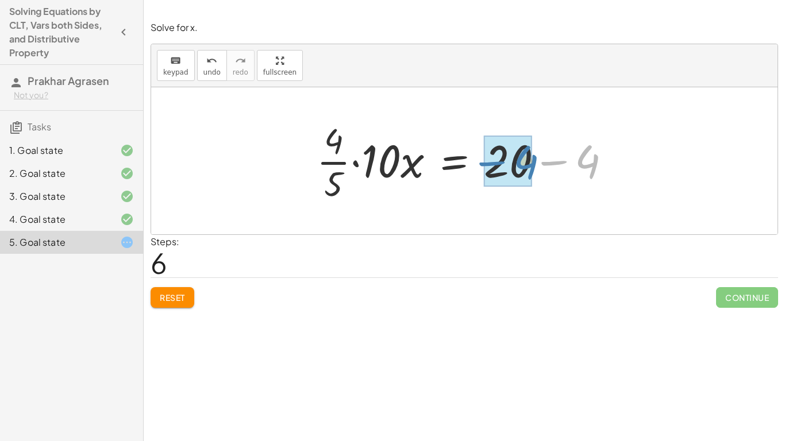
drag, startPoint x: 585, startPoint y: 166, endPoint x: 523, endPoint y: 167, distance: 62.1
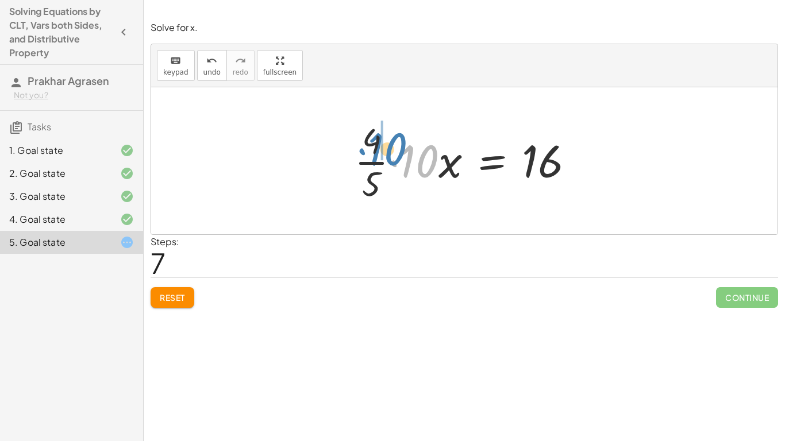
drag, startPoint x: 425, startPoint y: 162, endPoint x: 394, endPoint y: 149, distance: 33.5
click at [394, 149] on div at bounding box center [469, 161] width 240 height 89
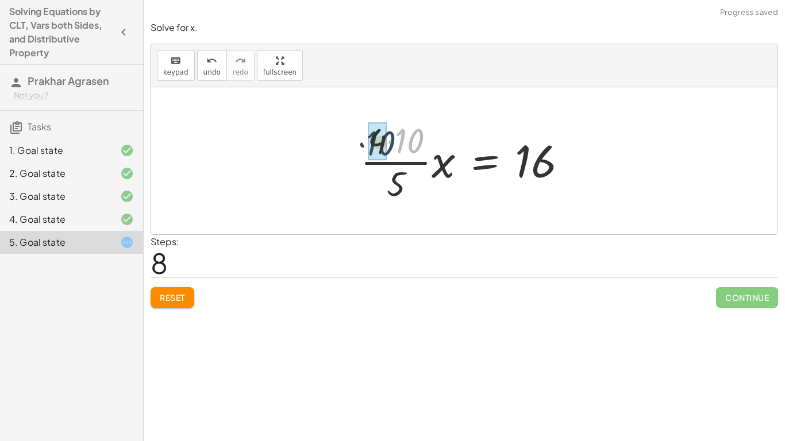
drag, startPoint x: 429, startPoint y: 138, endPoint x: 394, endPoint y: 141, distance: 34.6
click at [394, 141] on div at bounding box center [469, 161] width 228 height 89
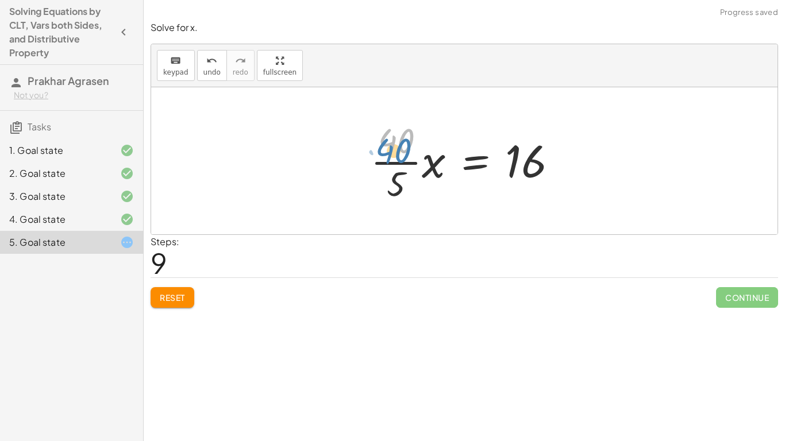
drag, startPoint x: 404, startPoint y: 144, endPoint x: 401, endPoint y: 151, distance: 7.2
click at [401, 151] on div at bounding box center [468, 161] width 207 height 89
drag, startPoint x: 403, startPoint y: 185, endPoint x: 399, endPoint y: 159, distance: 26.1
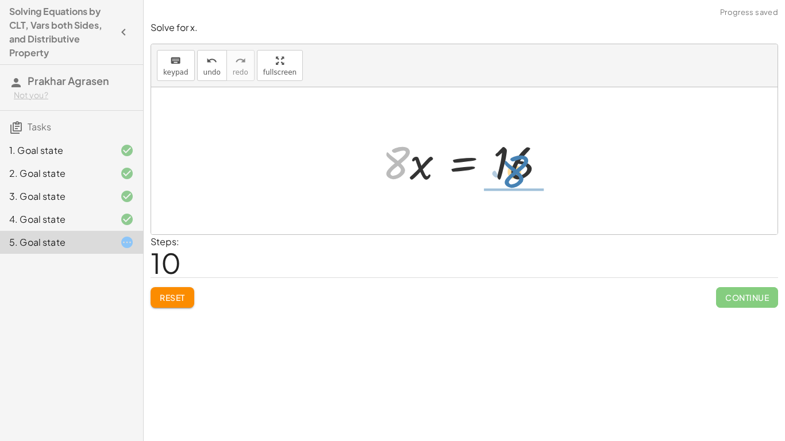
drag, startPoint x: 404, startPoint y: 168, endPoint x: 524, endPoint y: 178, distance: 120.0
click at [524, 178] on div at bounding box center [468, 161] width 184 height 59
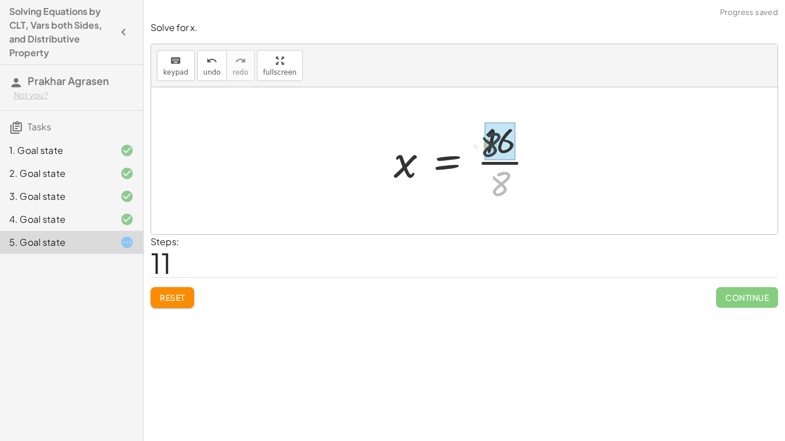
drag, startPoint x: 516, startPoint y: 190, endPoint x: 505, endPoint y: 145, distance: 45.4
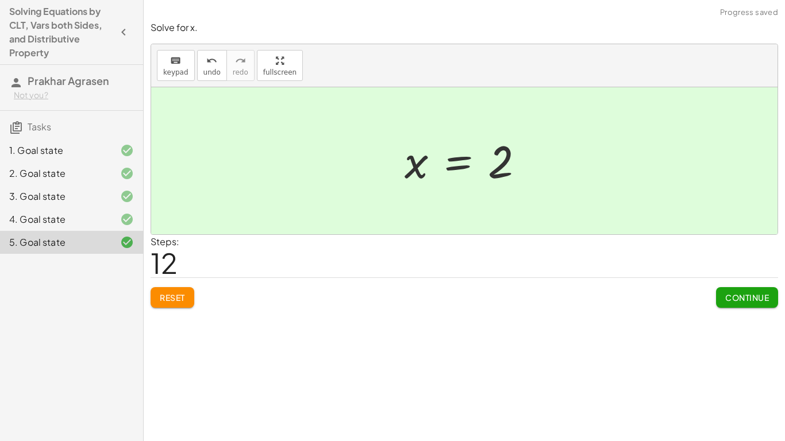
click at [740, 293] on span "Continue" at bounding box center [747, 298] width 44 height 10
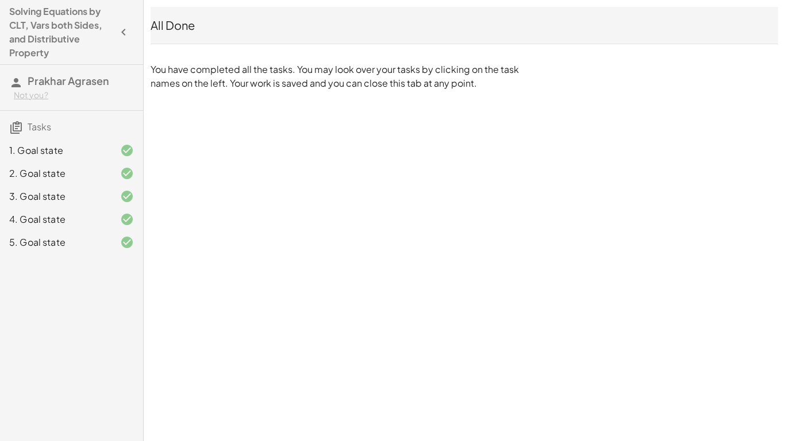
click at [129, 29] on icon "button" at bounding box center [124, 32] width 14 height 14
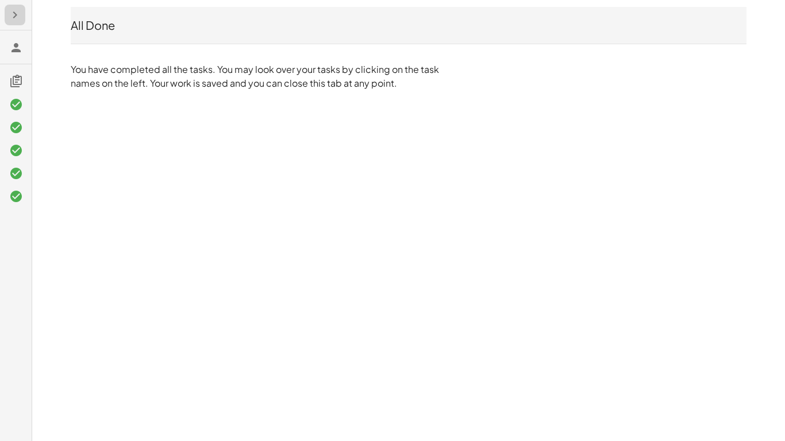
click at [13, 16] on icon "button" at bounding box center [15, 15] width 14 height 14
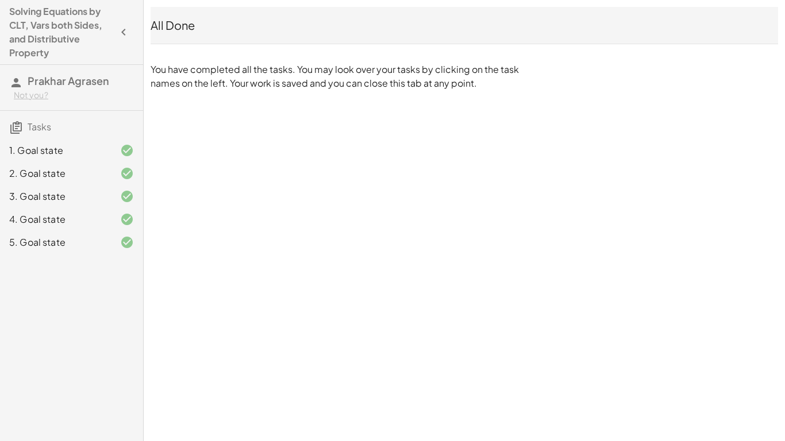
click at [41, 129] on span "Tasks" at bounding box center [40, 127] width 24 height 12
click at [170, 25] on div "All Done" at bounding box center [465, 25] width 628 height 16
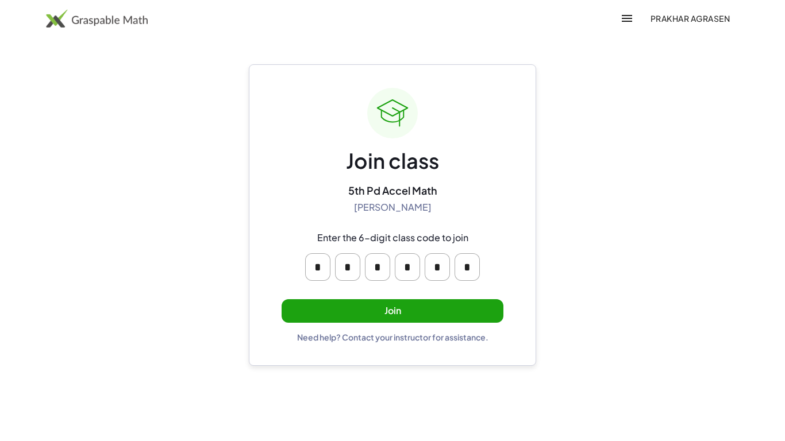
click at [393, 292] on div "Join class 5th Pd Accel Math Sandhya Mohanakrishnan Enter the 6-digit class cod…" at bounding box center [393, 215] width 222 height 255
click at [396, 303] on button "Join" at bounding box center [393, 311] width 222 height 24
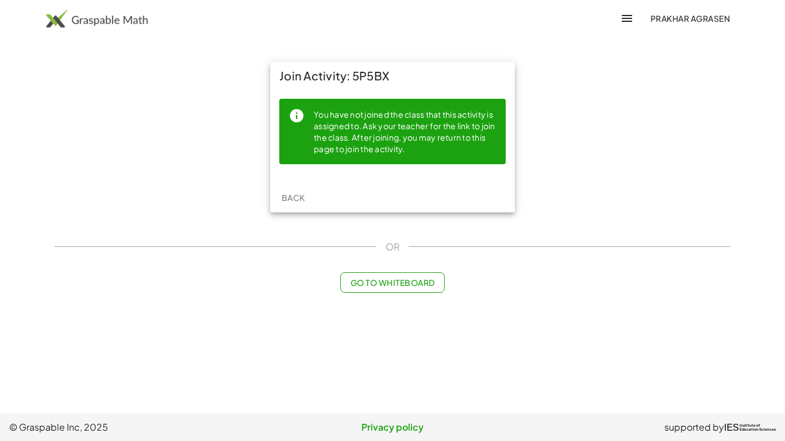
click at [293, 193] on span "Back" at bounding box center [293, 198] width 24 height 10
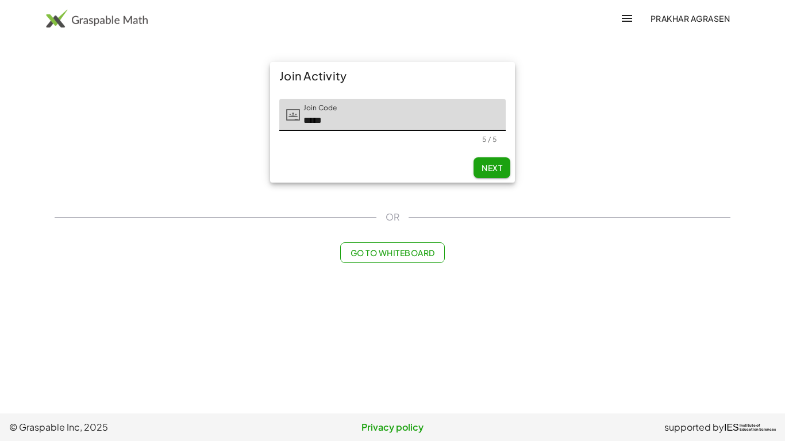
click at [485, 166] on span "Next" at bounding box center [492, 168] width 21 height 10
